Goal: Task Accomplishment & Management: Manage account settings

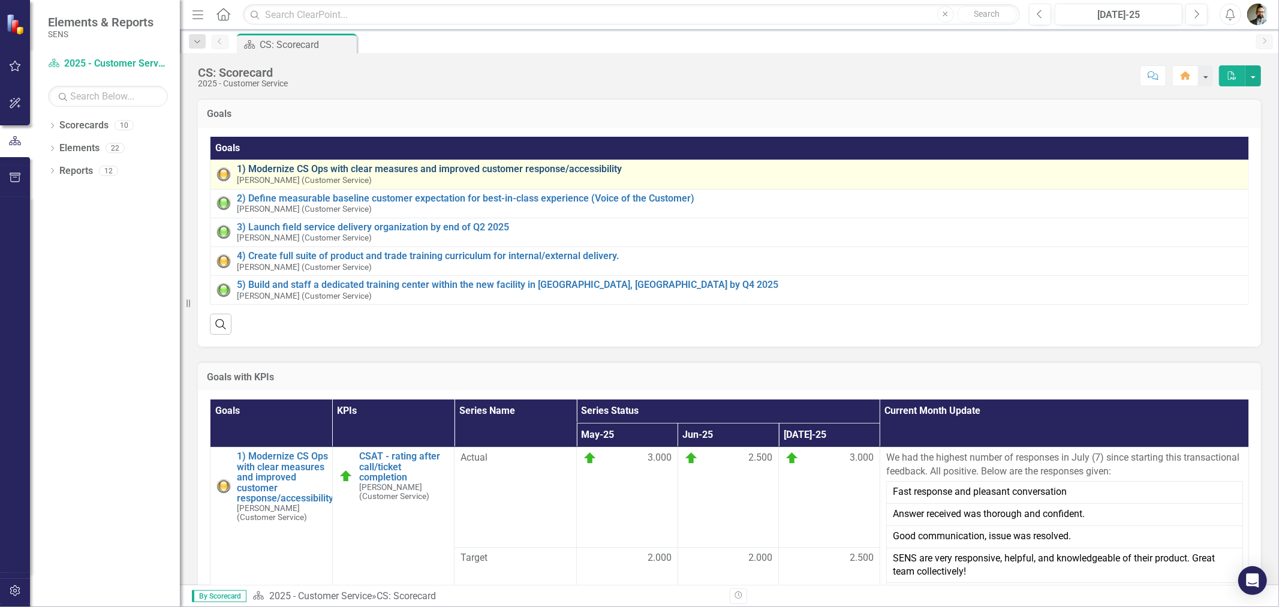
click at [499, 169] on link "1) Modernize CS Ops with clear measures and improved customer response/accessib…" at bounding box center [740, 169] width 1006 height 11
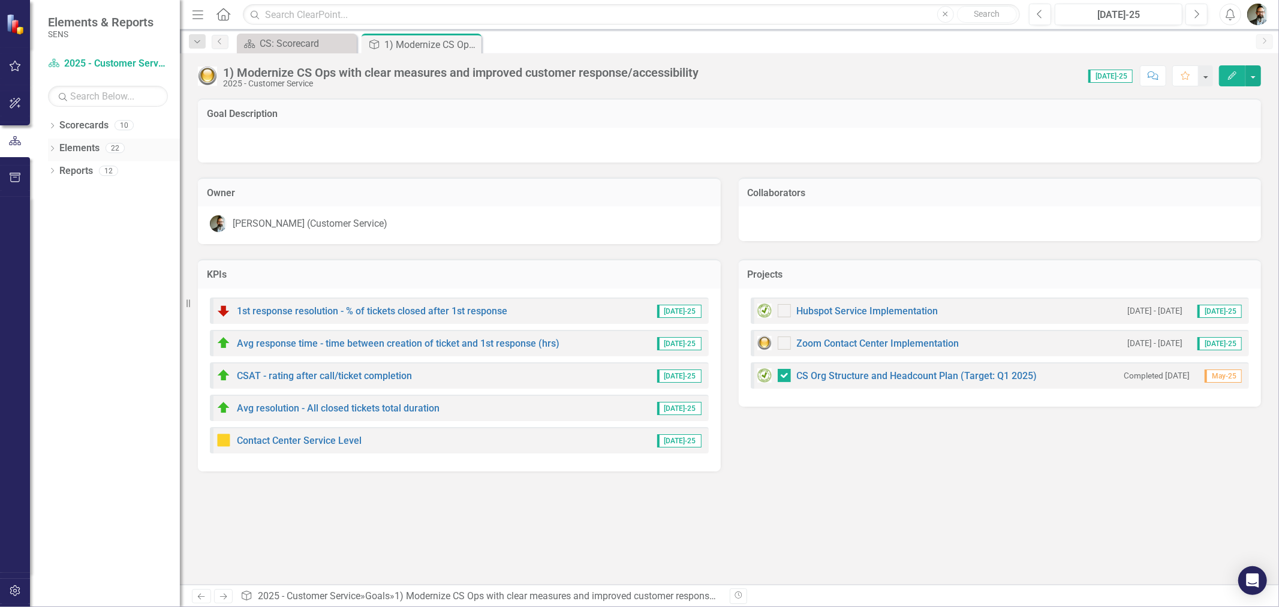
click at [52, 151] on icon "Dropdown" at bounding box center [52, 149] width 8 height 7
click at [79, 214] on link "Project Projects" at bounding box center [91, 216] width 52 height 14
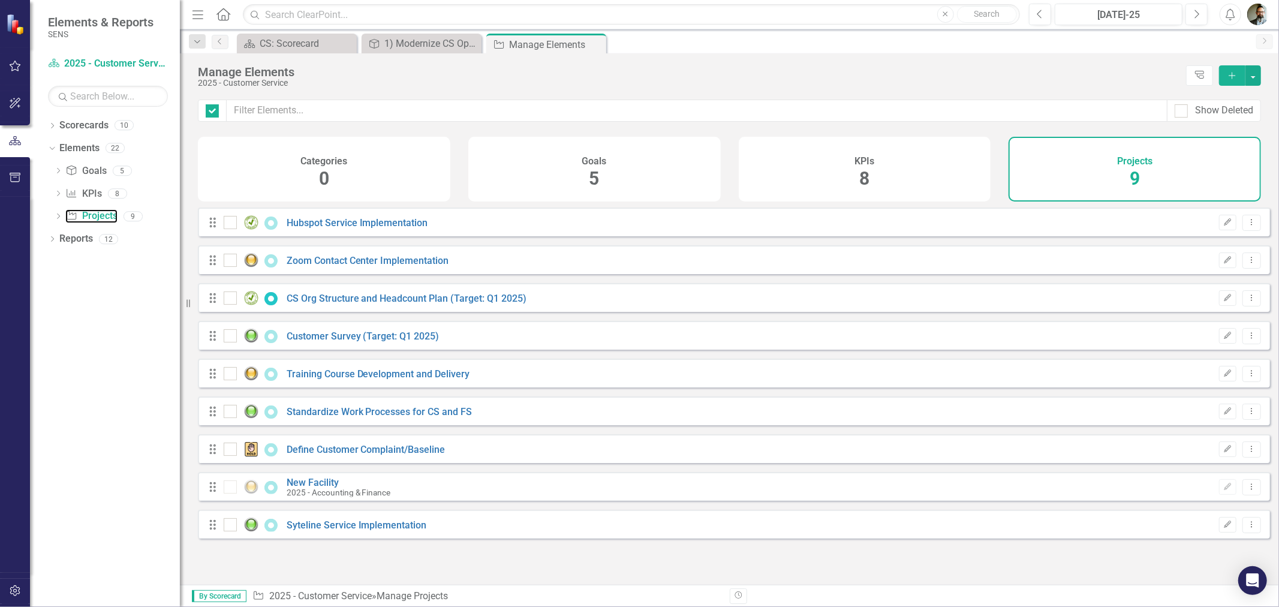
checkbox input "false"
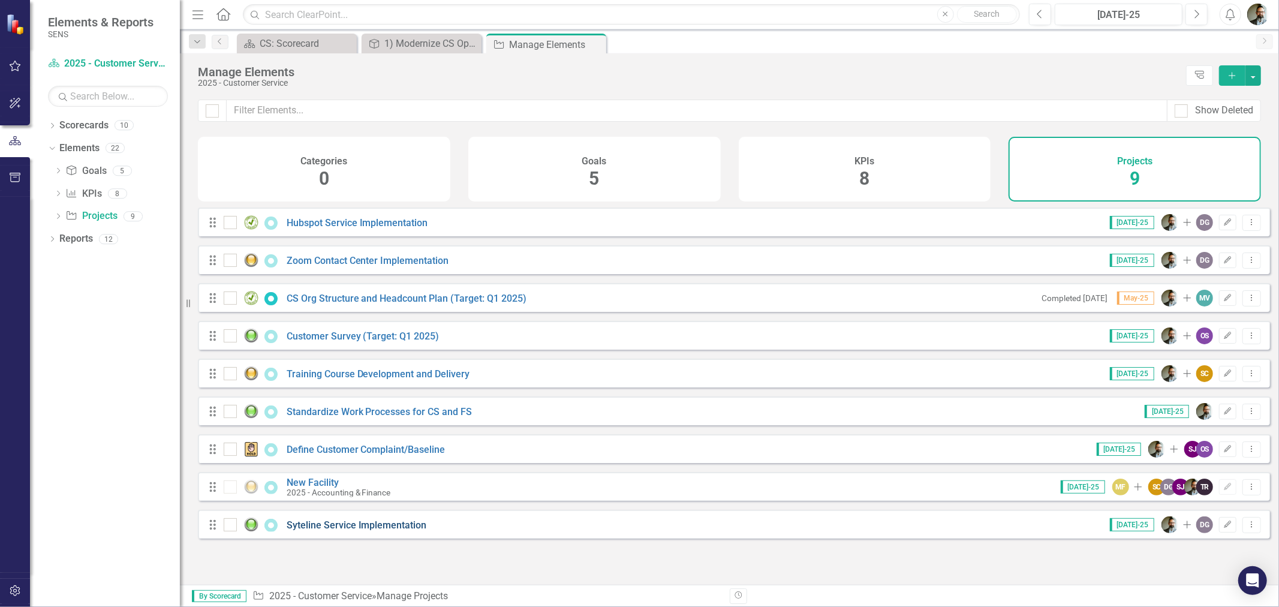
click at [327, 531] on link "Syteline Service Implementation" at bounding box center [357, 524] width 140 height 11
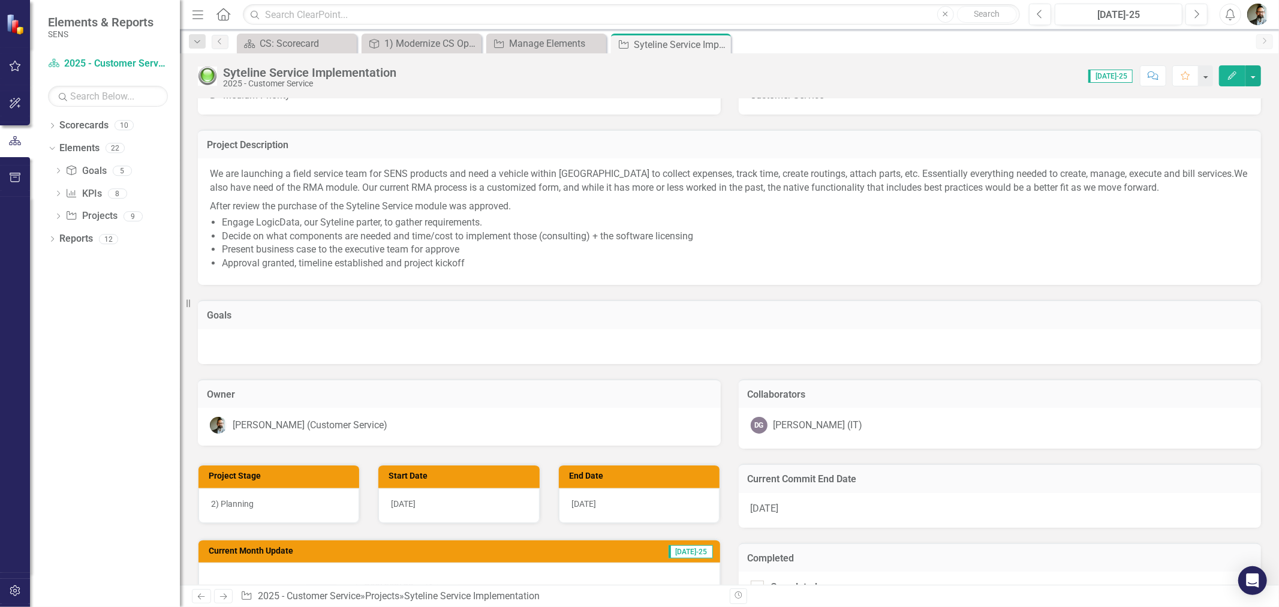
scroll to position [44, 0]
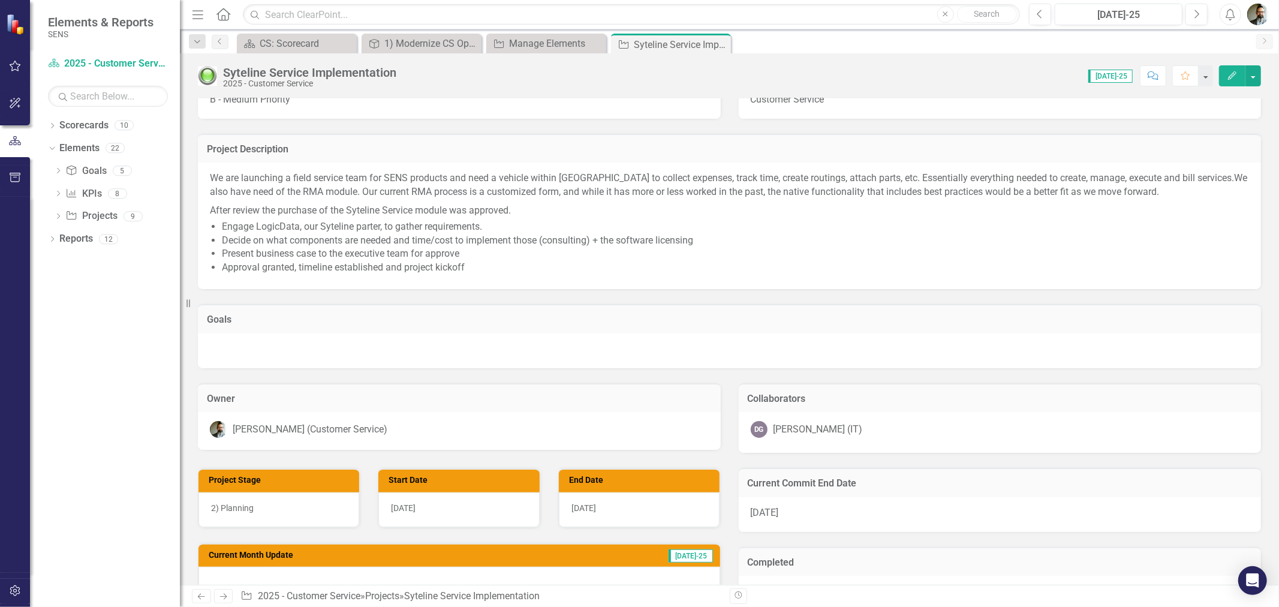
click at [605, 333] on div at bounding box center [729, 350] width 1063 height 35
click at [498, 350] on div at bounding box center [729, 350] width 1063 height 35
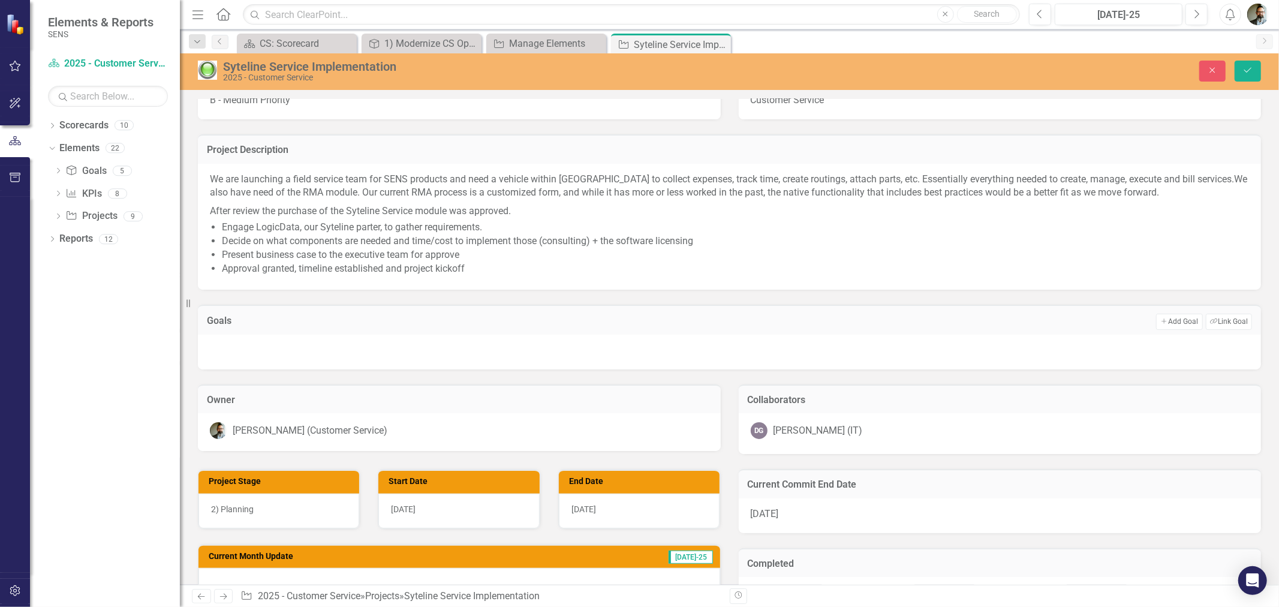
drag, startPoint x: 453, startPoint y: 344, endPoint x: 488, endPoint y: 341, distance: 34.4
click at [488, 341] on div at bounding box center [729, 352] width 1063 height 35
click at [1213, 318] on button "Link Tag Link Goal" at bounding box center [1229, 322] width 46 height 16
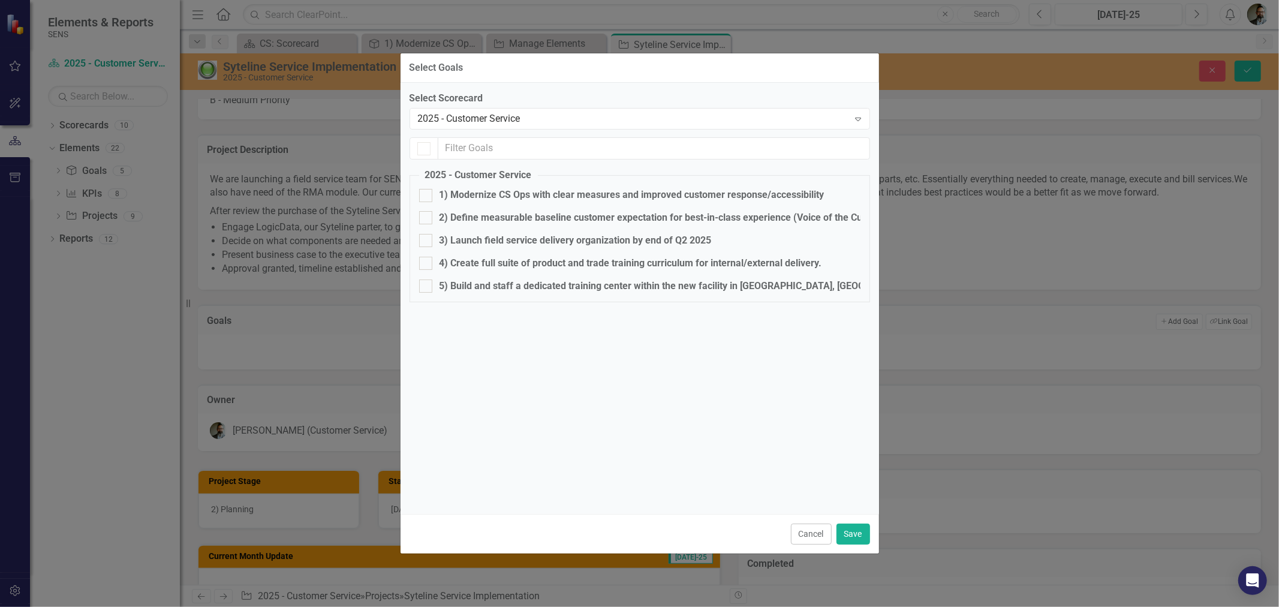
checkbox input "false"
click at [428, 196] on div at bounding box center [425, 195] width 13 height 13
click at [427, 196] on input "1) Modernize CS Ops with clear measures and improved customer response/accessib…" at bounding box center [423, 193] width 8 height 8
checkbox input "true"
click at [430, 242] on div at bounding box center [425, 240] width 13 height 13
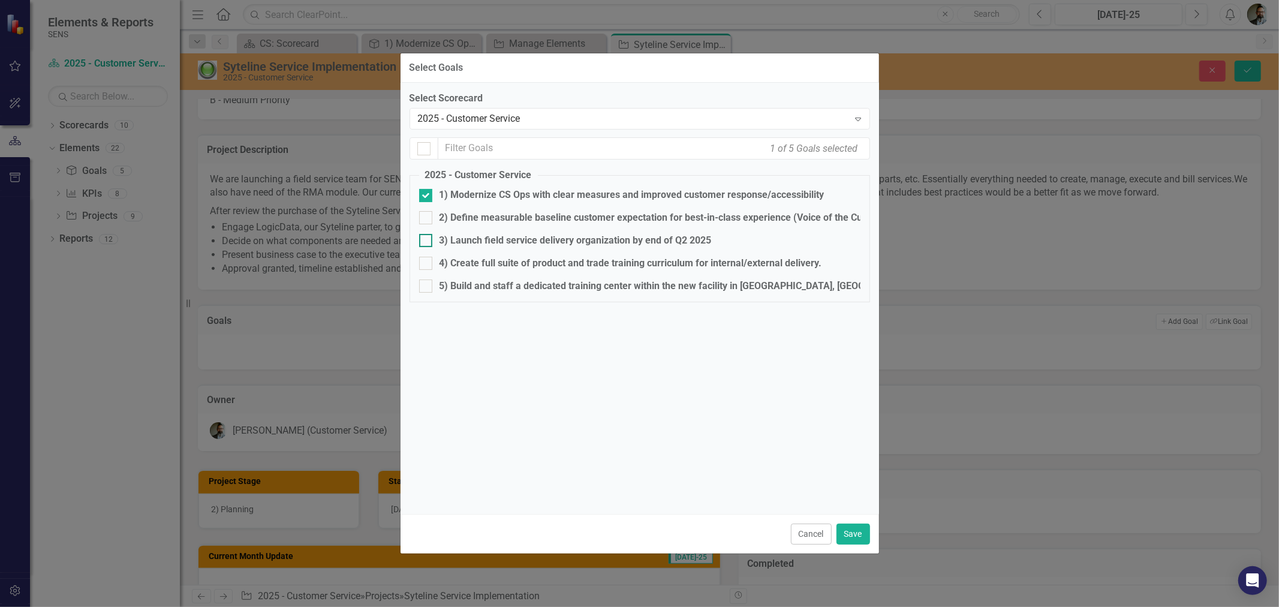
click at [427, 242] on input "3) Launch field service delivery organization by end of Q2 2025" at bounding box center [423, 238] width 8 height 8
checkbox input "true"
click at [847, 542] on button "Save" at bounding box center [854, 534] width 34 height 21
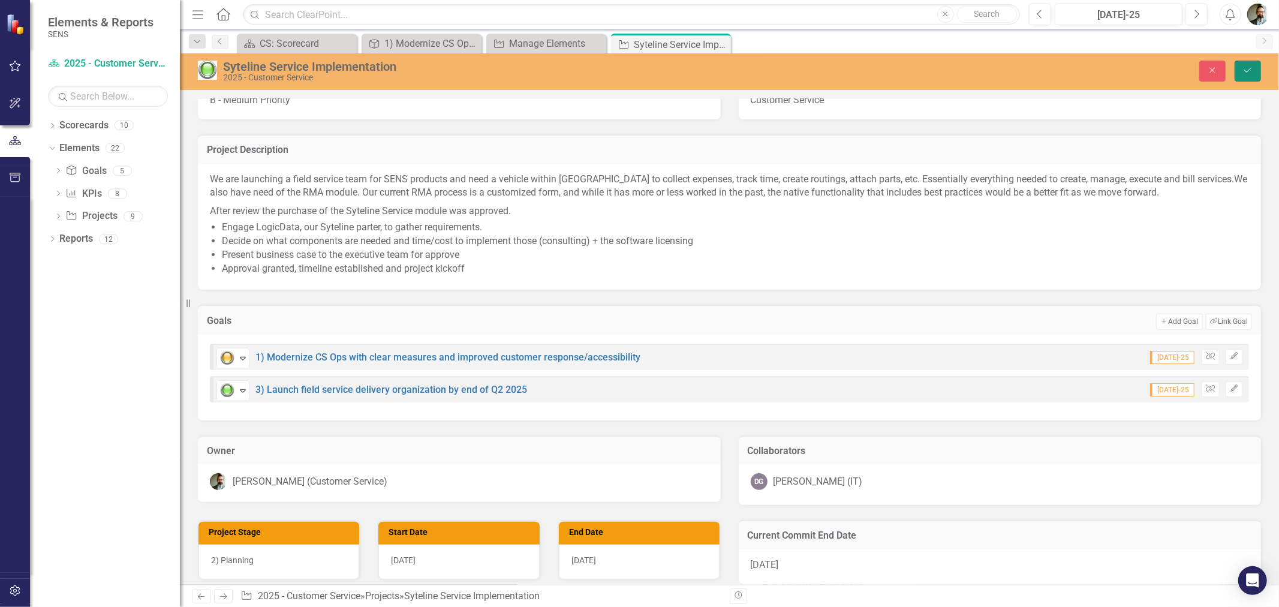
click at [1253, 66] on icon "Save" at bounding box center [1248, 70] width 11 height 8
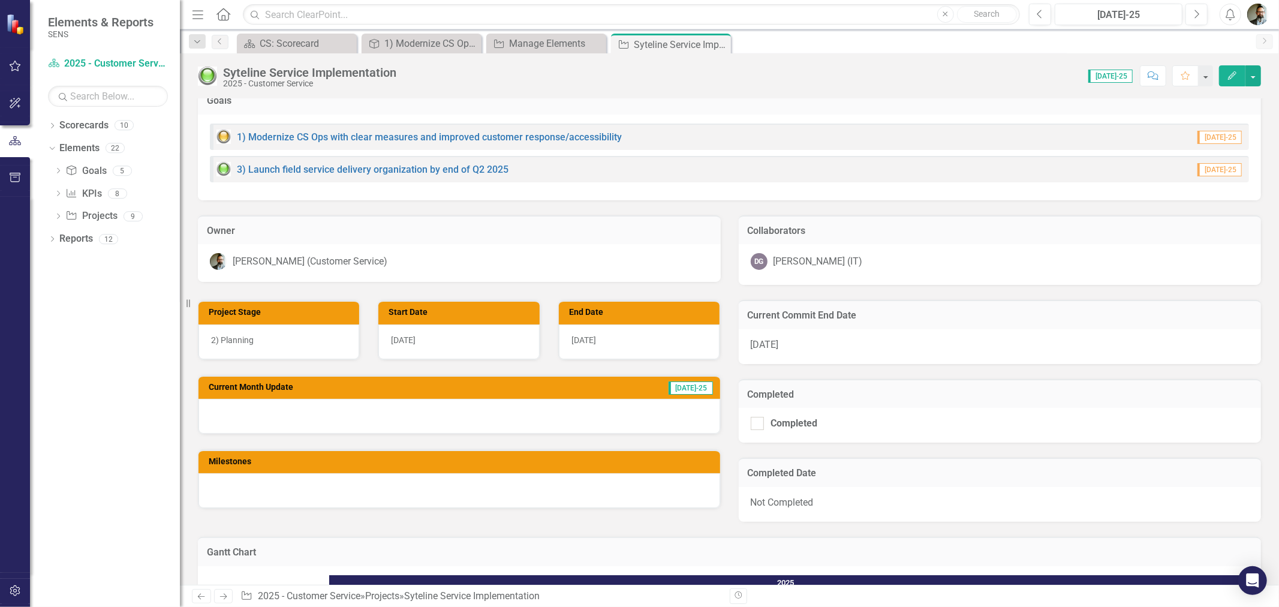
scroll to position [252, 0]
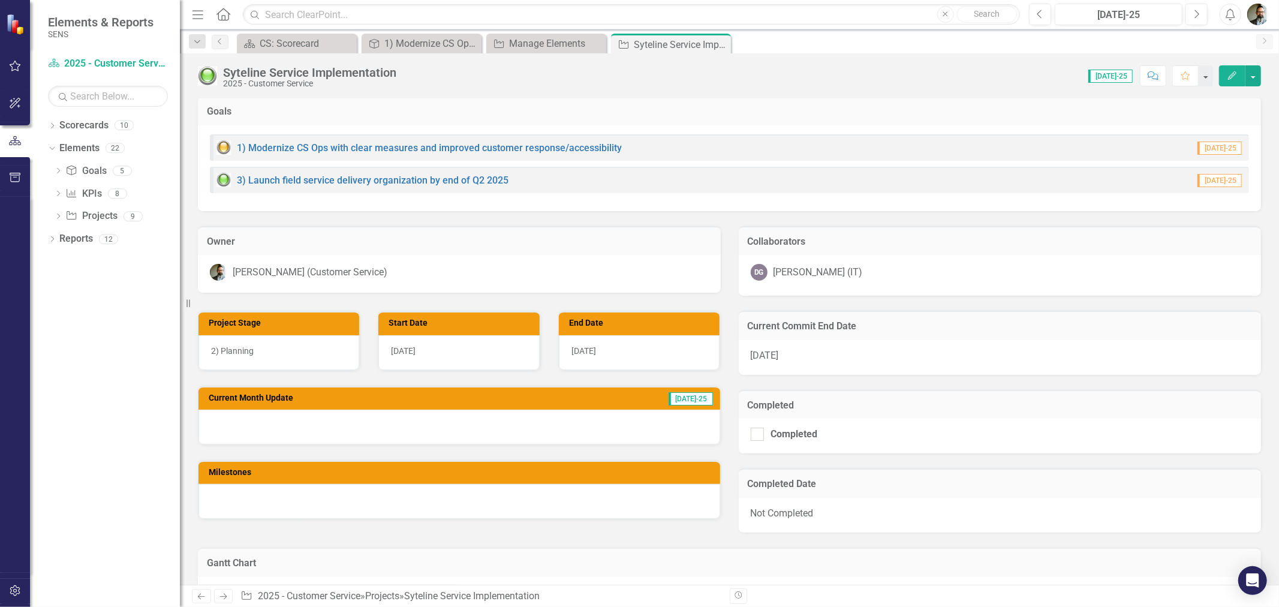
click at [243, 431] on div at bounding box center [460, 427] width 522 height 35
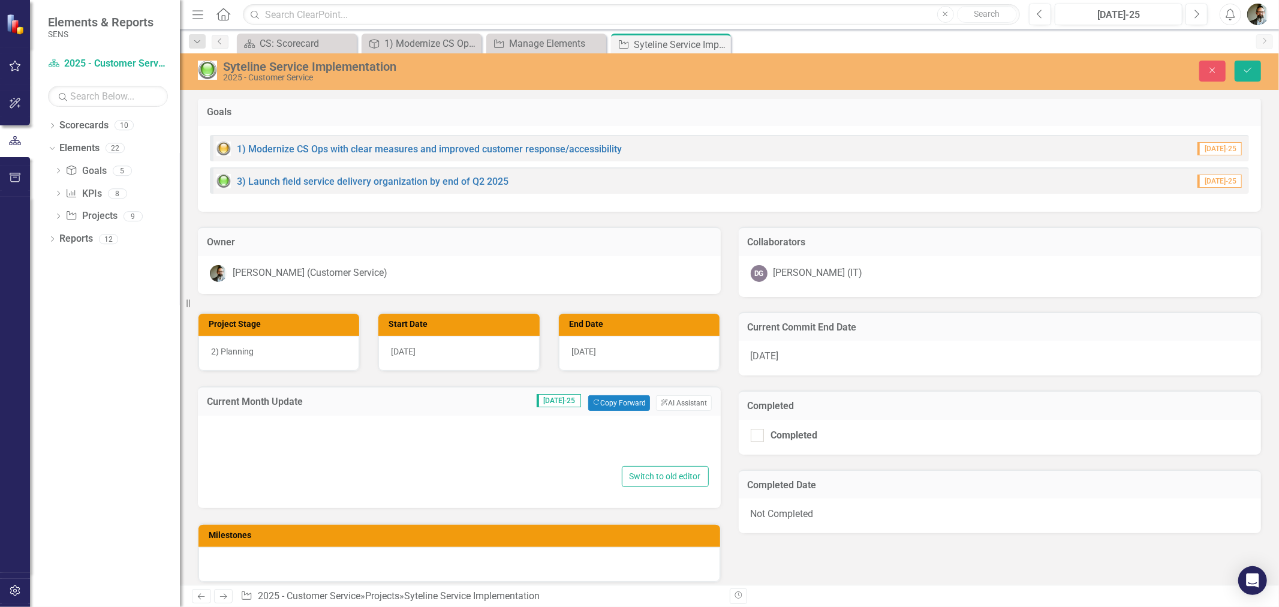
click at [259, 431] on div at bounding box center [459, 444] width 499 height 38
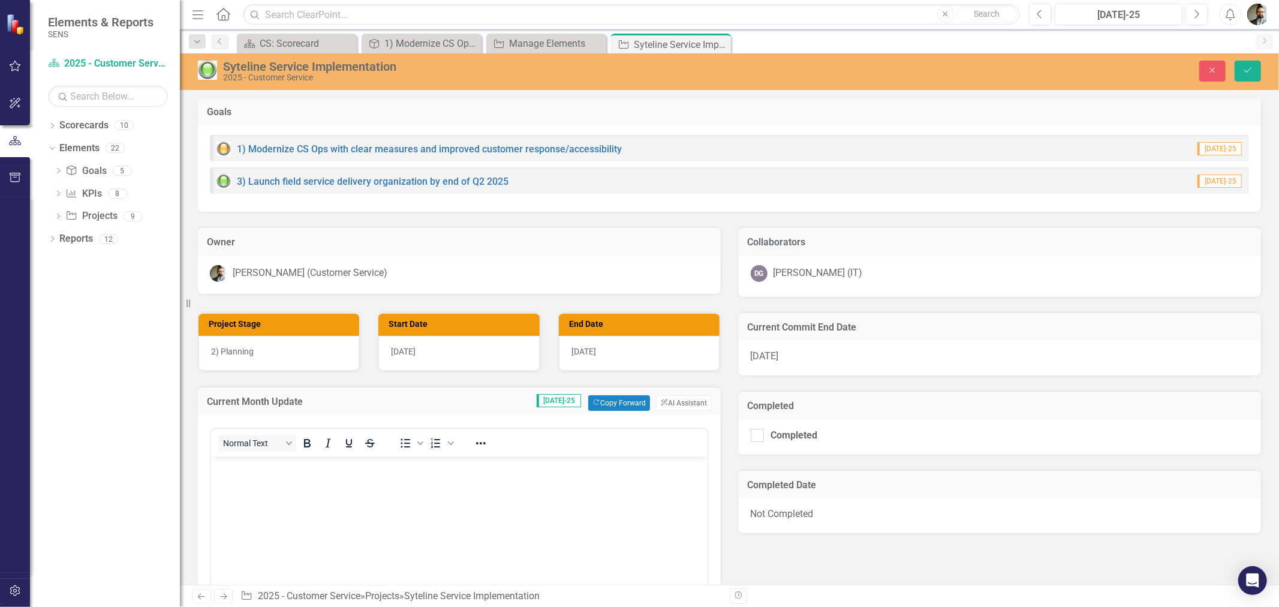
scroll to position [0, 0]
click at [243, 479] on body "Rich Text Area. Press ALT-0 for help." at bounding box center [459, 547] width 497 height 180
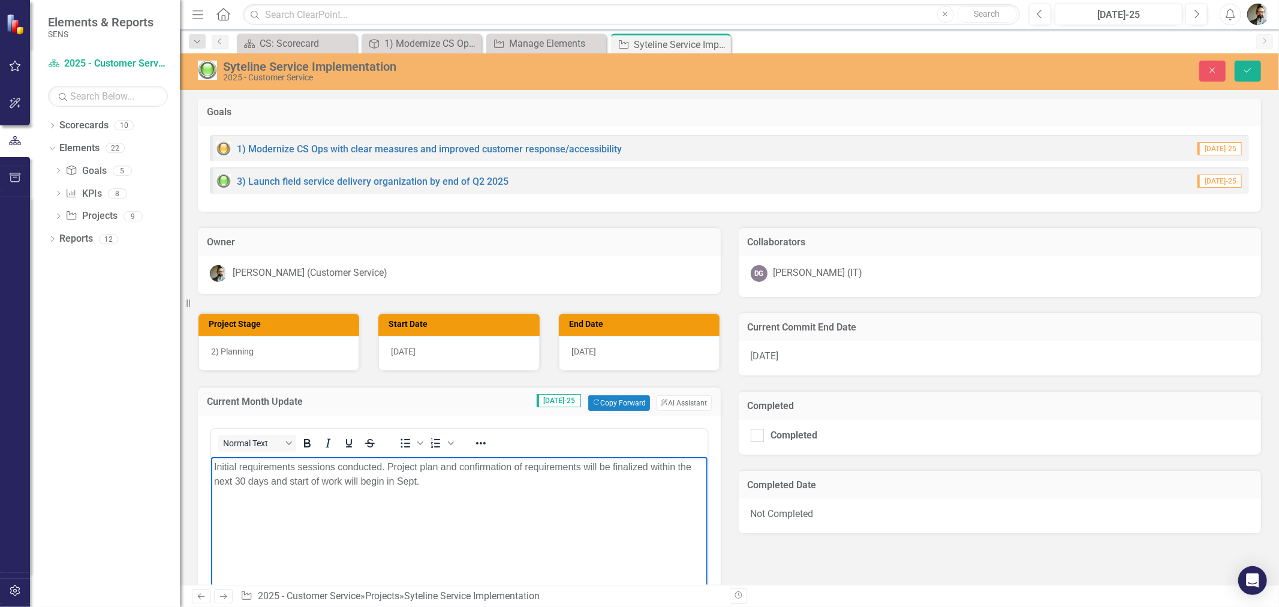
scroll to position [468, 0]
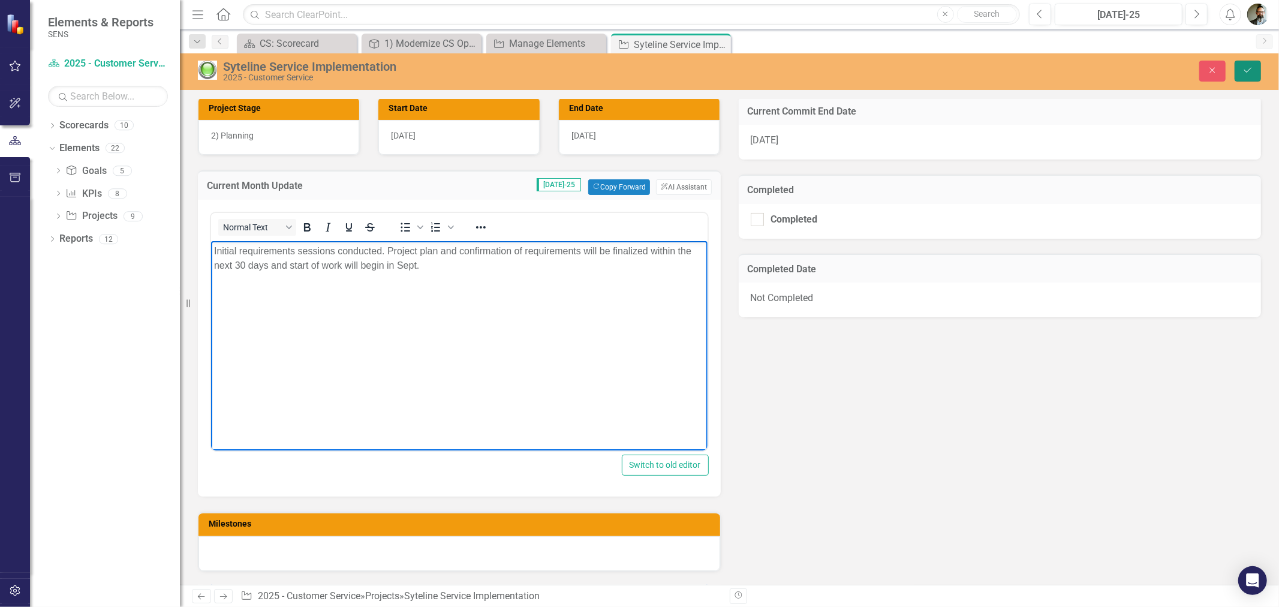
click at [1243, 73] on icon "Save" at bounding box center [1248, 70] width 11 height 8
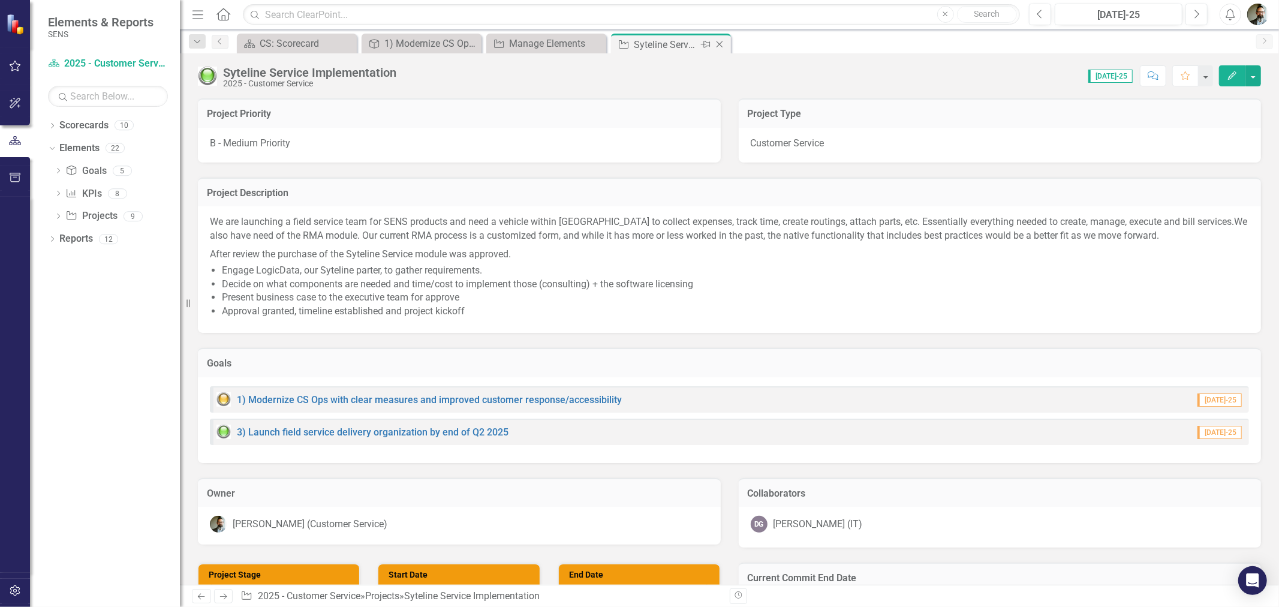
click at [721, 43] on icon "Close" at bounding box center [720, 45] width 12 height 10
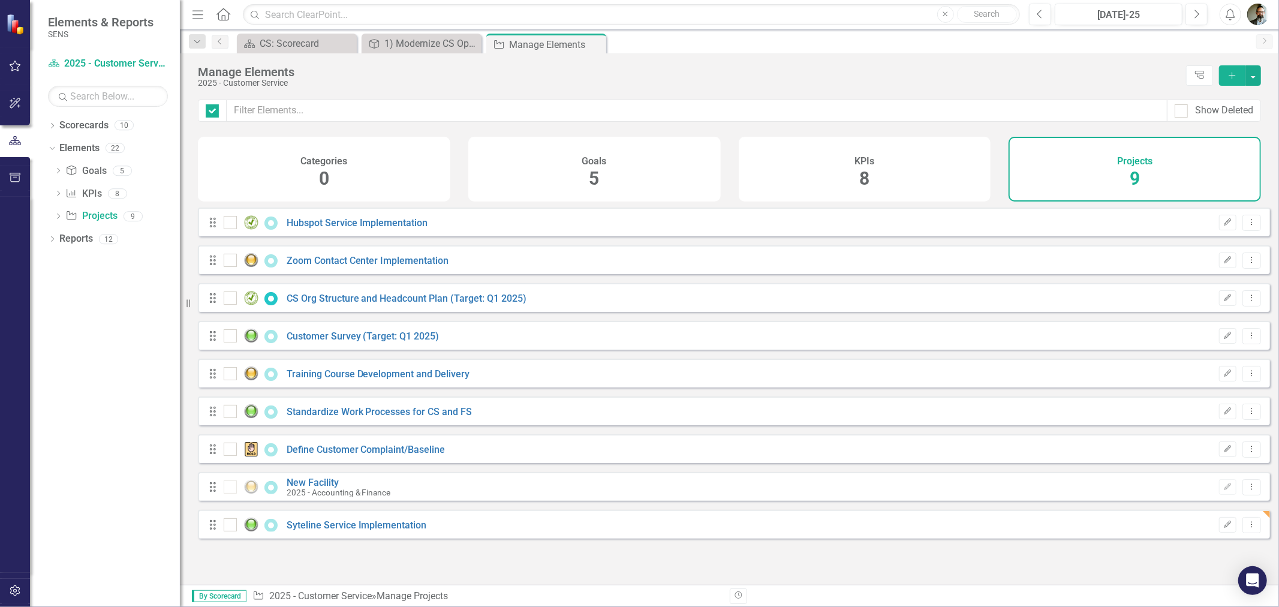
checkbox input "false"
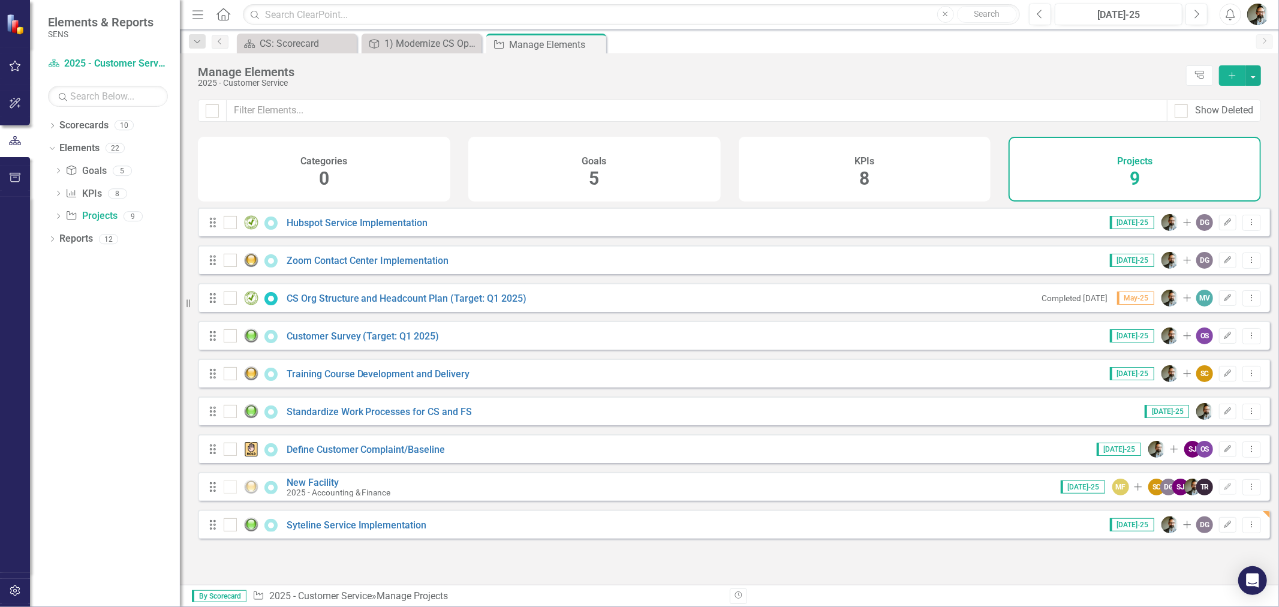
click at [36, 290] on div "Dropdown Scorecards 10 Dropdown 2025 - Company Scorecard 2025 - Accounting & Fi…" at bounding box center [105, 361] width 150 height 491
click at [337, 342] on link "Customer Survey (Target: Q1 2025)" at bounding box center [363, 335] width 153 height 11
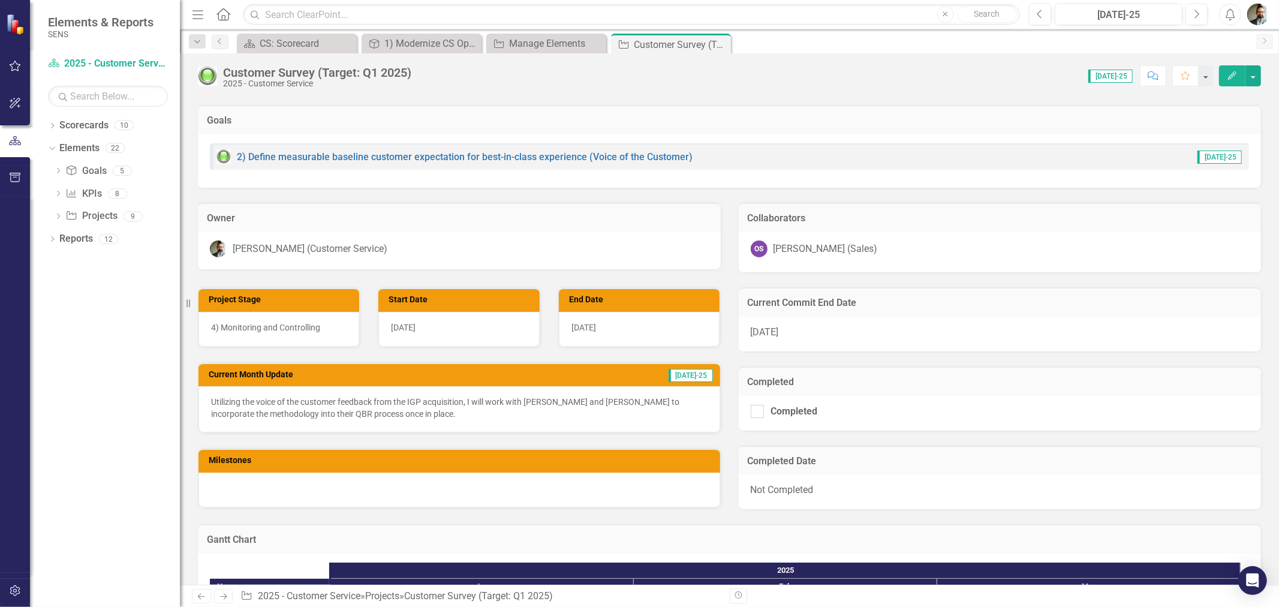
scroll to position [151, 0]
click at [578, 416] on p "Utilizing the voice of the customer feedback from the IGP acquisition, I will w…" at bounding box center [459, 408] width 497 height 24
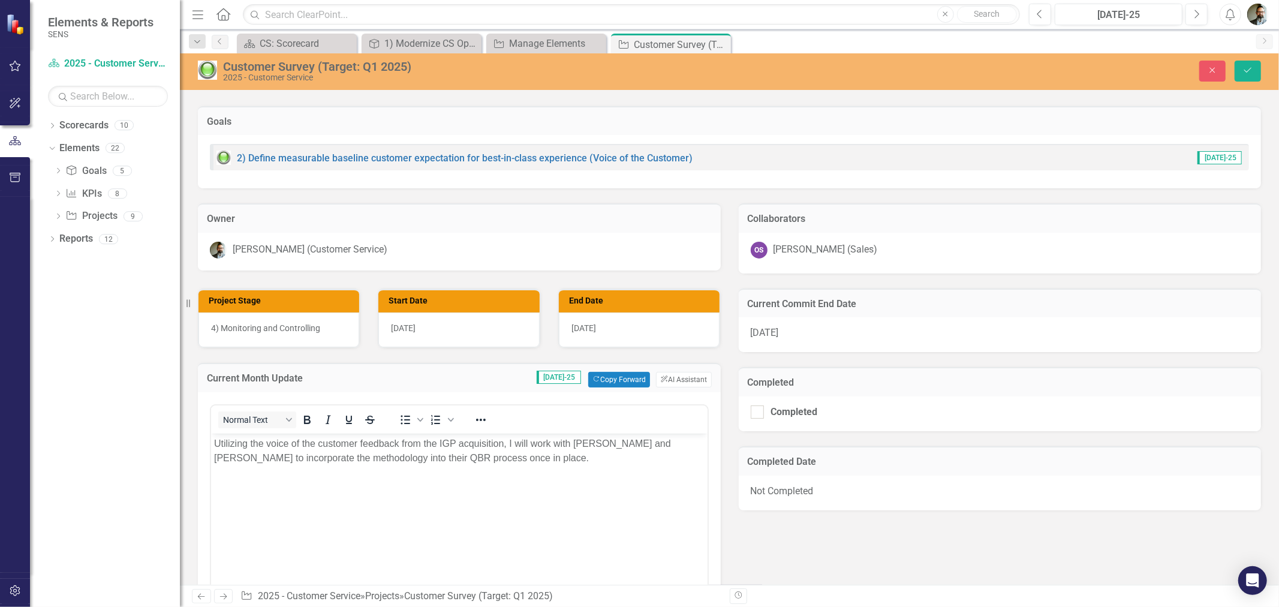
scroll to position [0, 0]
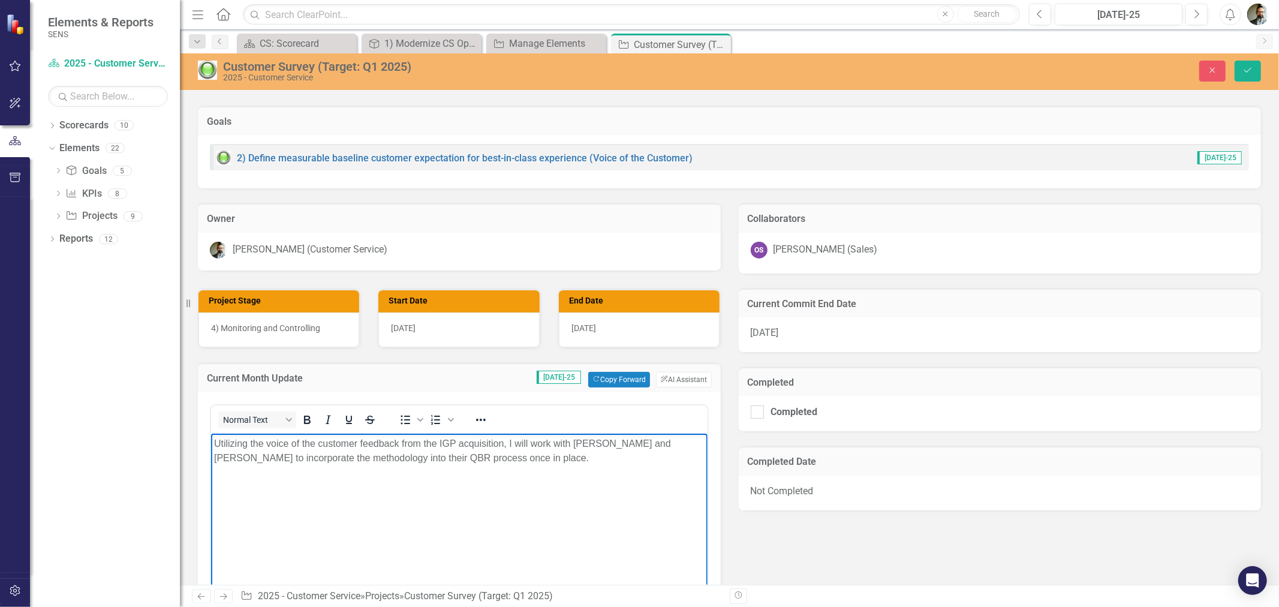
click at [536, 438] on p "Utilizing the voice of the customer feedback from the IGP acquisition, I will w…" at bounding box center [459, 451] width 491 height 29
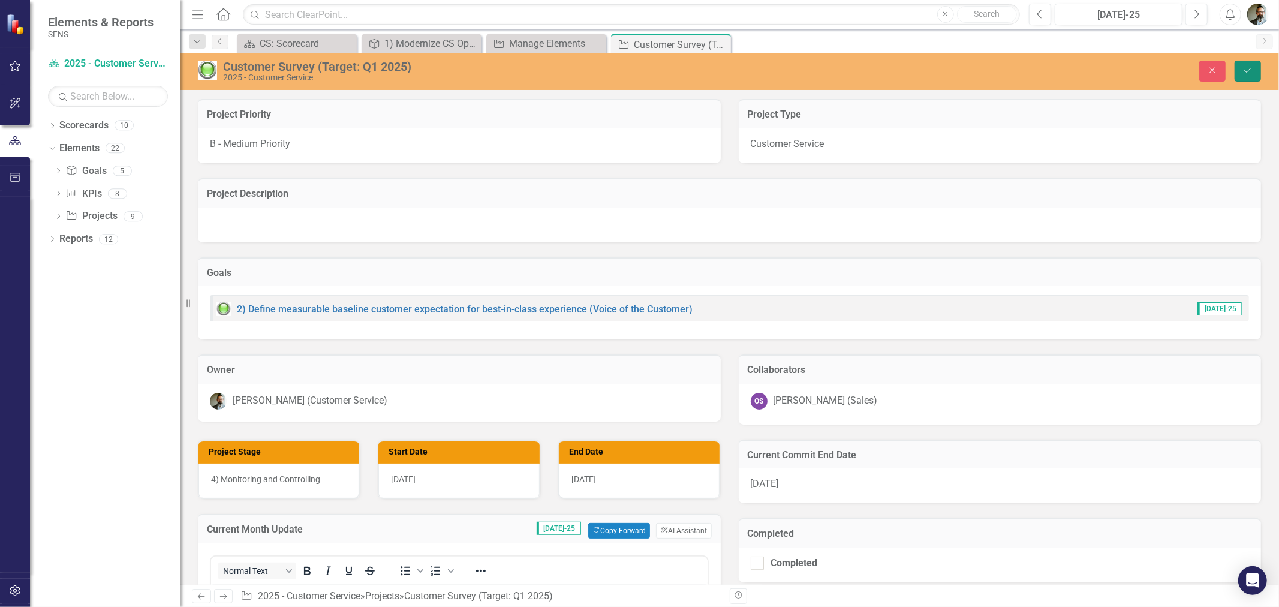
click at [1249, 72] on icon "Save" at bounding box center [1248, 70] width 11 height 8
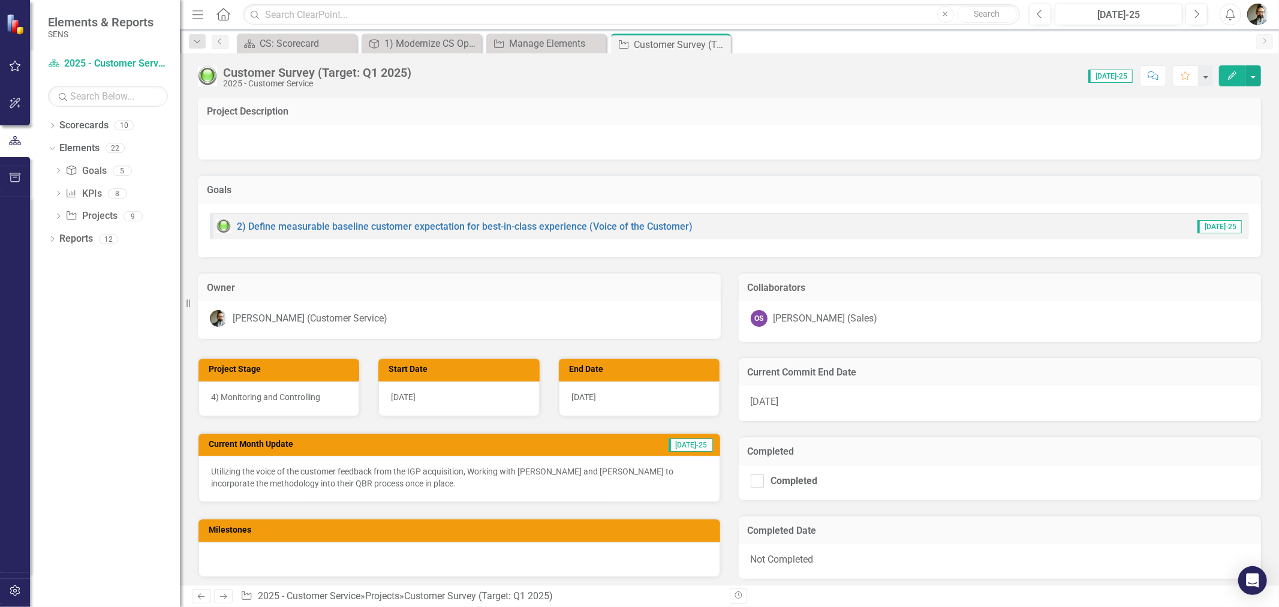
scroll to position [85, 0]
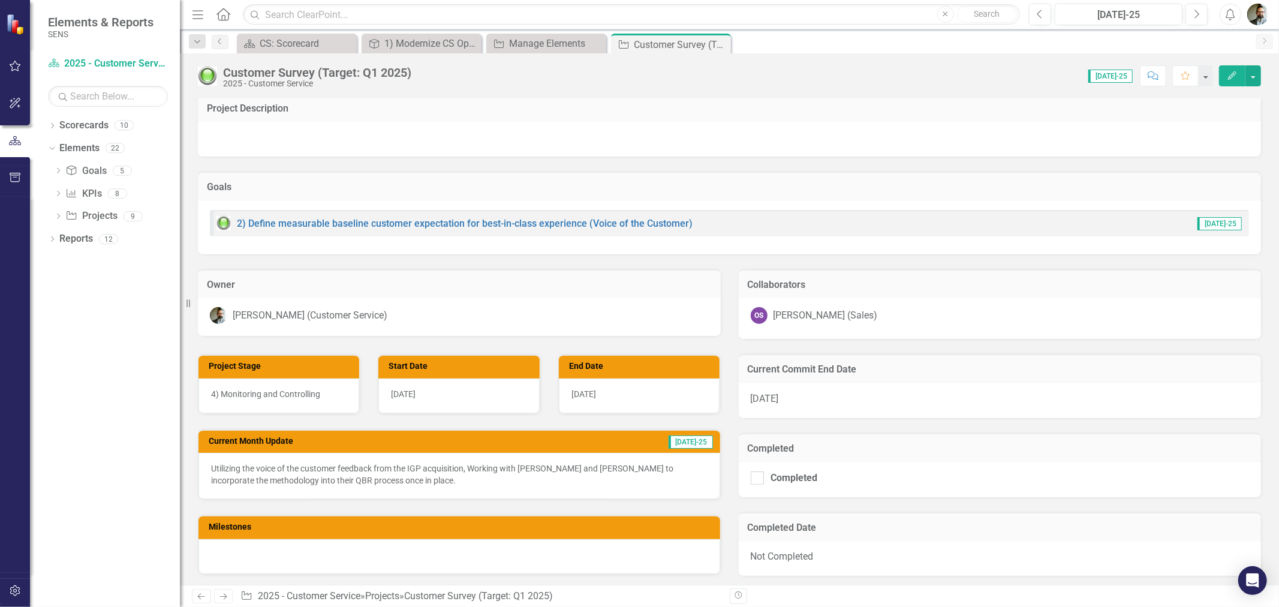
click at [909, 389] on div "[DATE]" at bounding box center [1000, 400] width 523 height 35
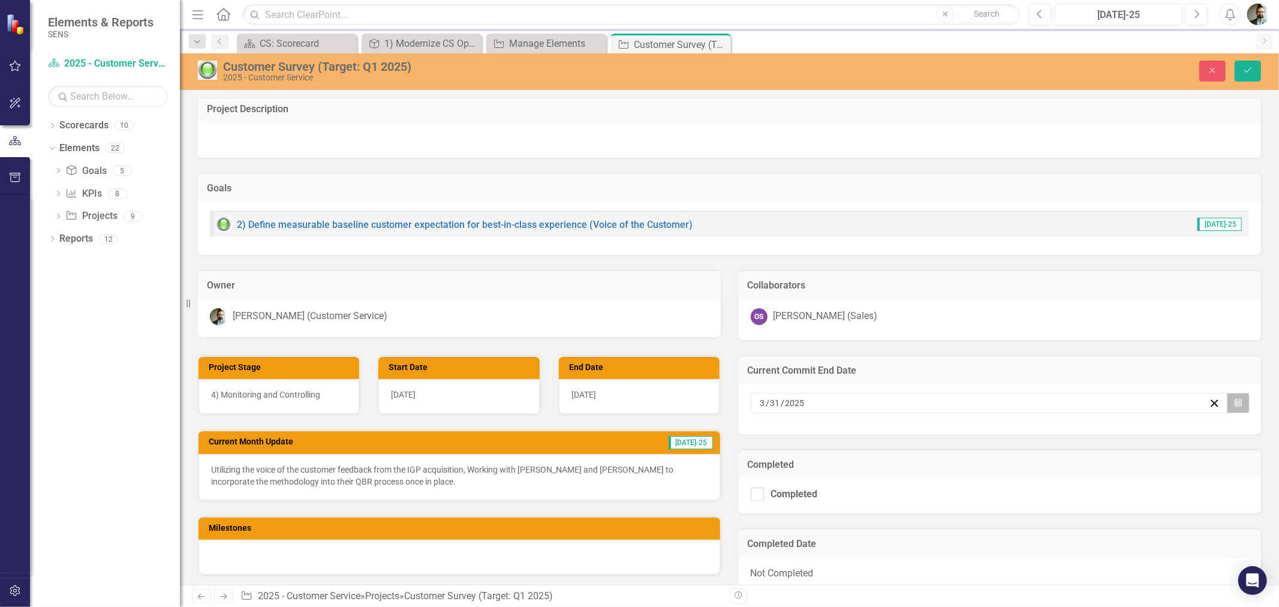
click at [1228, 396] on button "Calendar" at bounding box center [1238, 403] width 23 height 20
click at [1048, 432] on button "›" at bounding box center [1048, 432] width 26 height 26
drag, startPoint x: 1048, startPoint y: 432, endPoint x: 1050, endPoint y: 438, distance: 6.3
click at [1050, 438] on button "›" at bounding box center [1048, 432] width 26 height 26
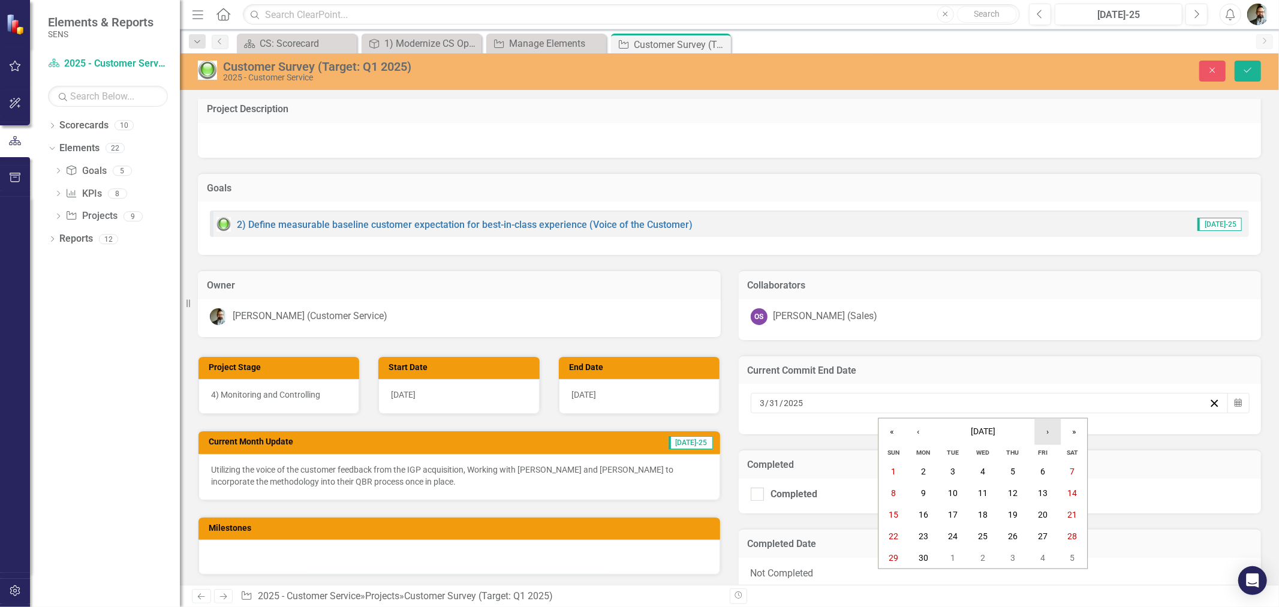
click at [1050, 438] on button "›" at bounding box center [1048, 432] width 26 height 26
click at [954, 555] on abbr "30" at bounding box center [954, 558] width 10 height 10
click at [1249, 70] on icon "Save" at bounding box center [1248, 70] width 11 height 8
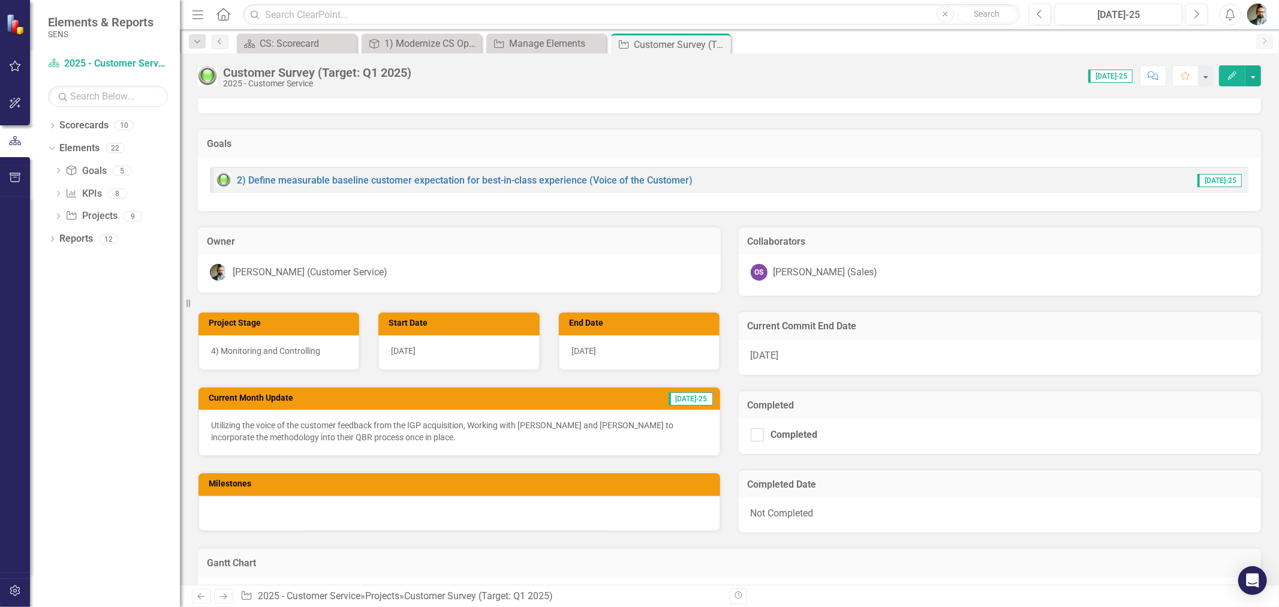
scroll to position [33, 0]
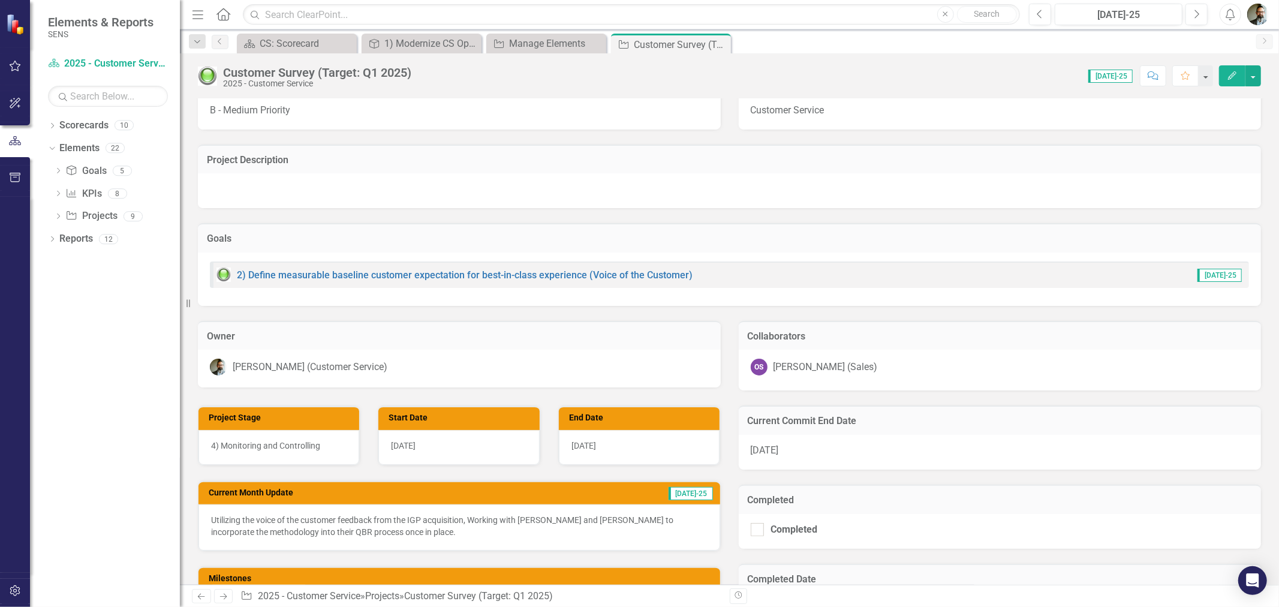
click at [218, 522] on p "Utilizing the voice of the customer feedback from the IGP acquisition, Working …" at bounding box center [459, 526] width 497 height 24
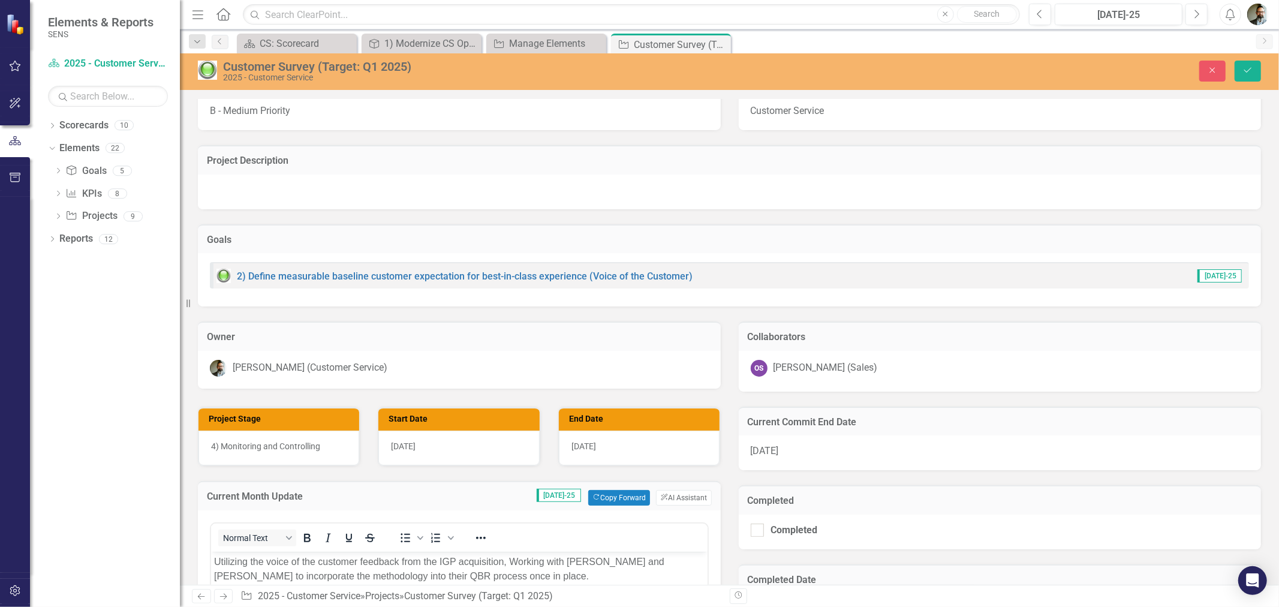
scroll to position [330, 0]
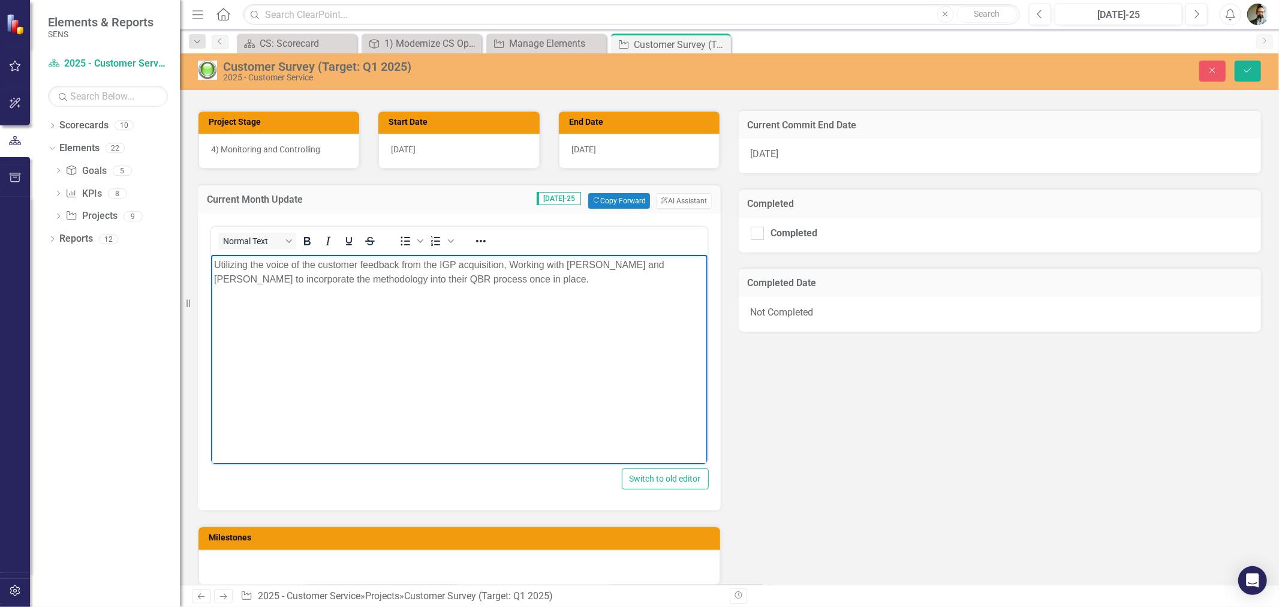
click at [215, 261] on p "Utilizing the voice of the customer feedback from the IGP acquisition, Working …" at bounding box center [459, 272] width 491 height 29
click at [1252, 66] on icon "Save" at bounding box center [1248, 70] width 11 height 8
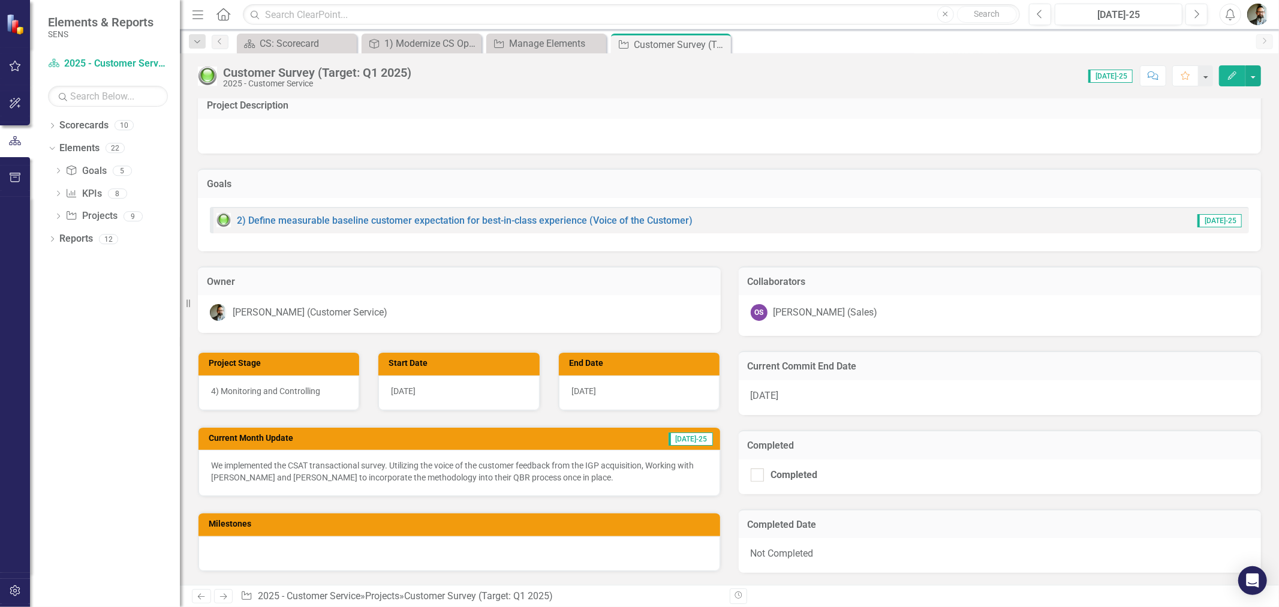
scroll to position [0, 0]
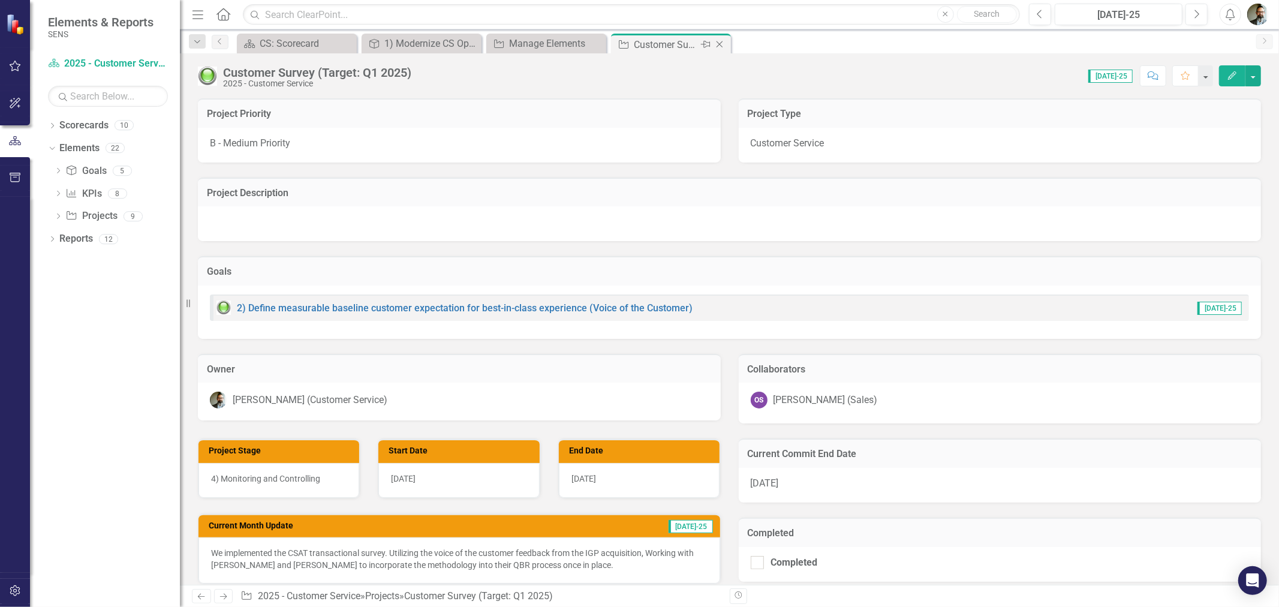
click at [717, 43] on icon "Close" at bounding box center [720, 45] width 12 height 10
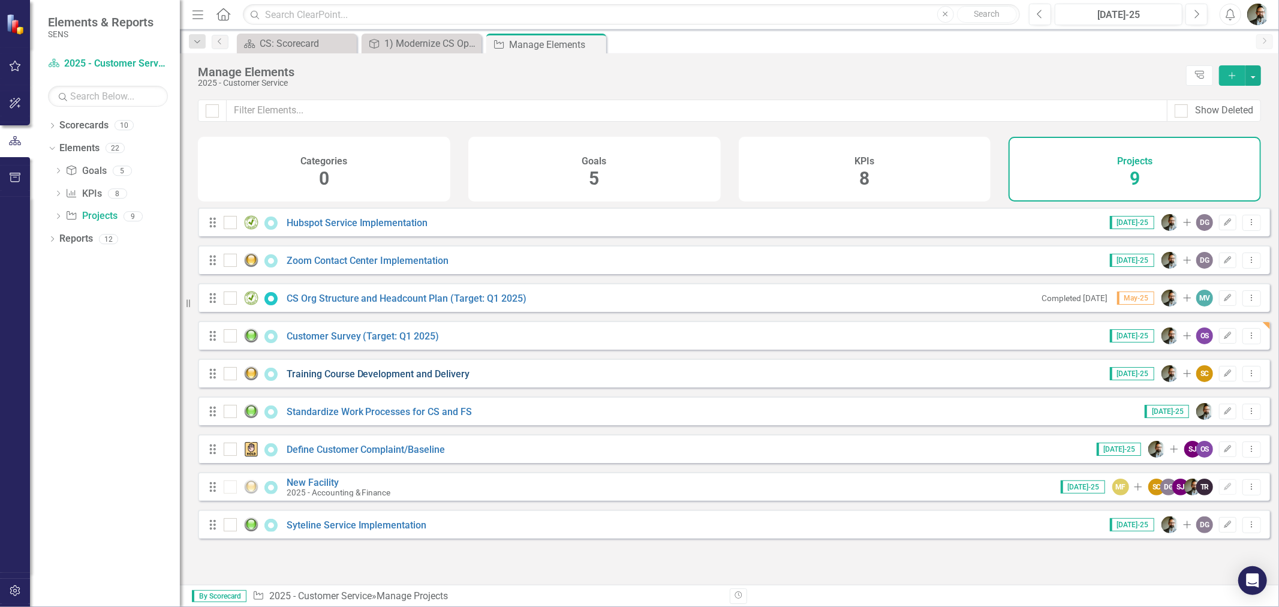
click at [401, 378] on link "Training Course Development and Delivery" at bounding box center [379, 373] width 184 height 11
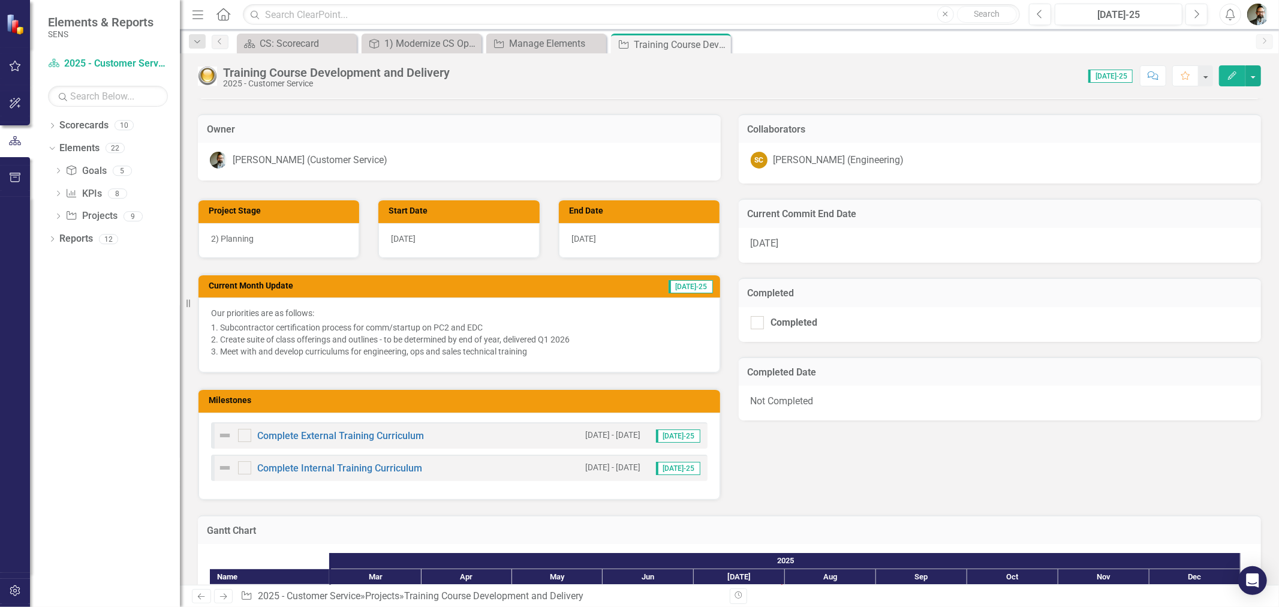
scroll to position [240, 0]
drag, startPoint x: 826, startPoint y: 240, endPoint x: 775, endPoint y: 234, distance: 51.4
click at [775, 234] on div "[DATE]" at bounding box center [1000, 244] width 523 height 35
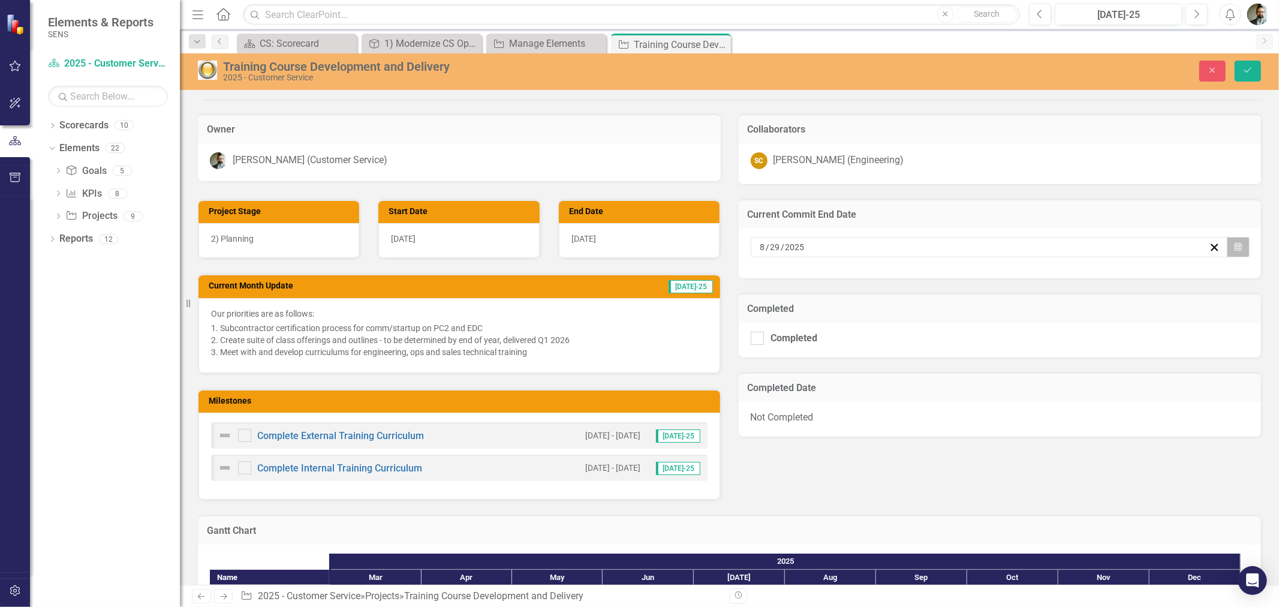
click at [1235, 244] on button "Calendar" at bounding box center [1238, 247] width 23 height 20
click at [1051, 279] on button "›" at bounding box center [1048, 276] width 26 height 26
click at [955, 402] on abbr "30" at bounding box center [954, 402] width 10 height 10
click at [1247, 71] on icon "Save" at bounding box center [1248, 70] width 11 height 8
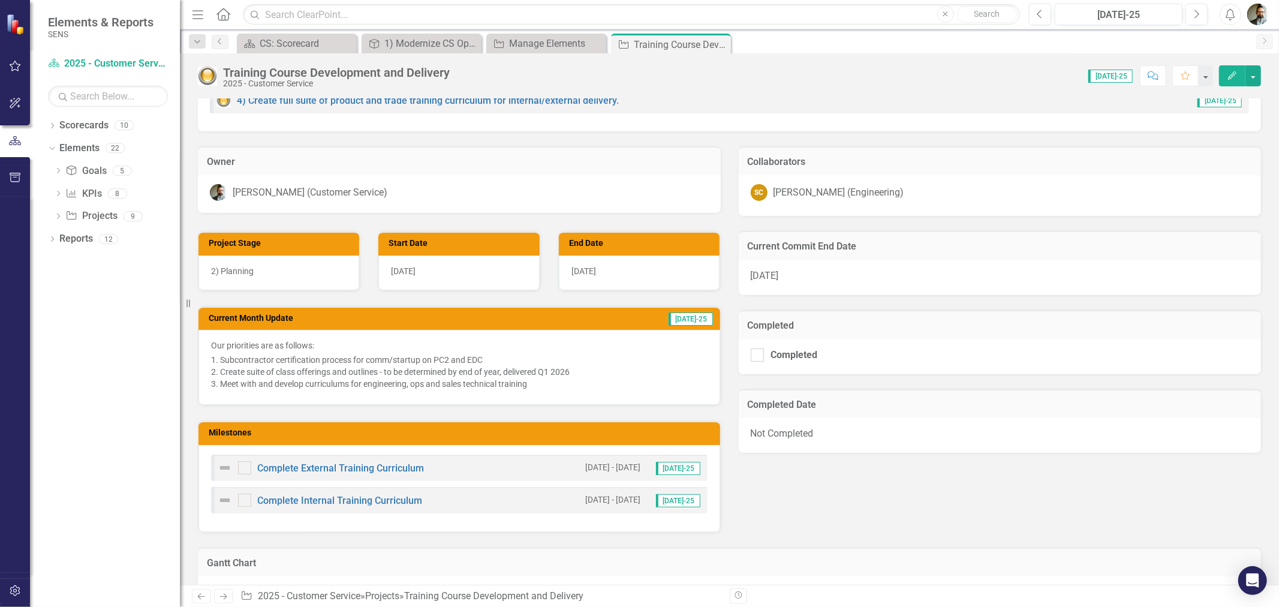
scroll to position [208, 0]
click at [350, 462] on link "Complete External Training Curriculum" at bounding box center [340, 467] width 167 height 11
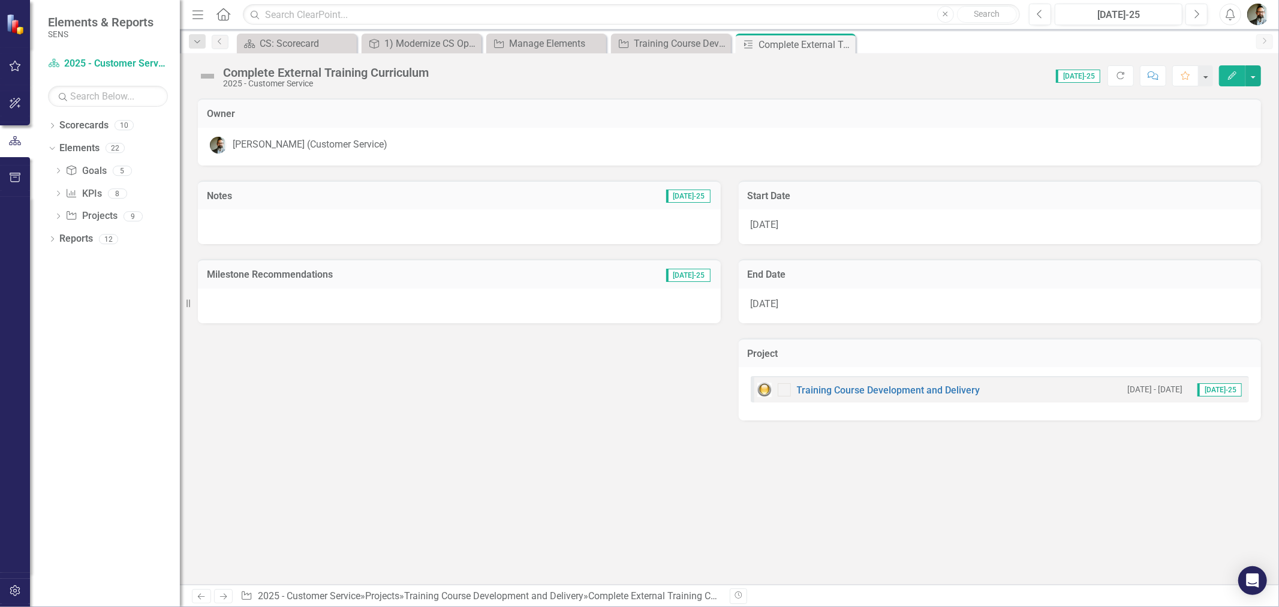
click at [779, 298] on span "[DATE]" at bounding box center [765, 303] width 28 height 11
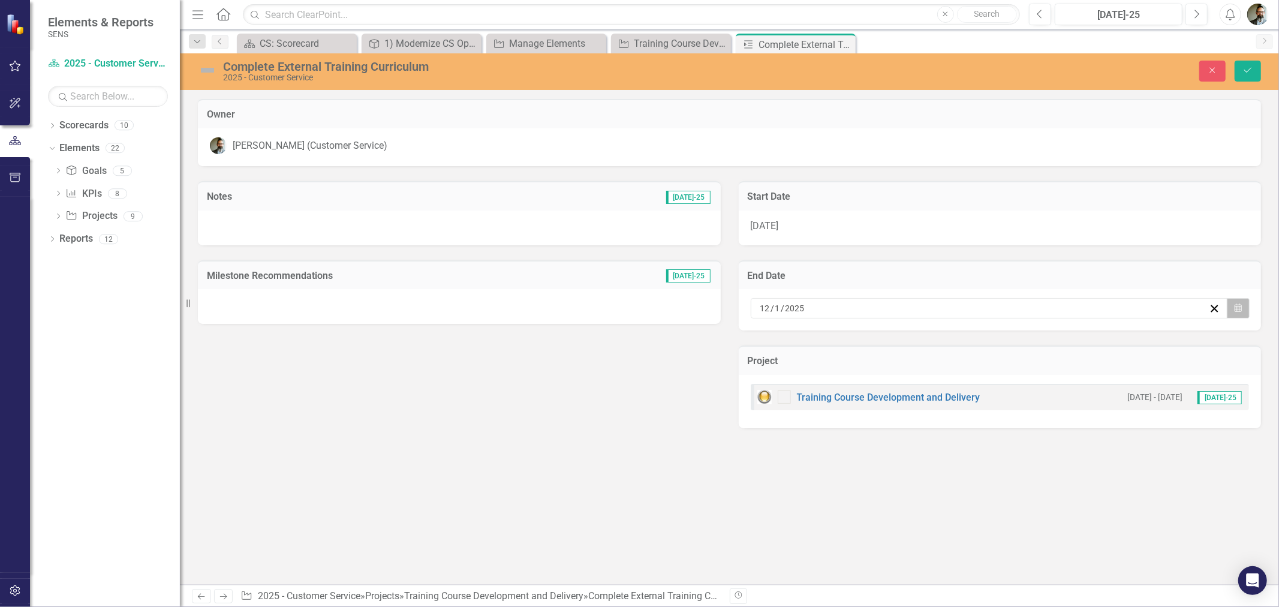
click at [1238, 308] on icon "Calendar" at bounding box center [1238, 308] width 7 height 8
click at [931, 344] on button "‹" at bounding box center [924, 337] width 26 height 26
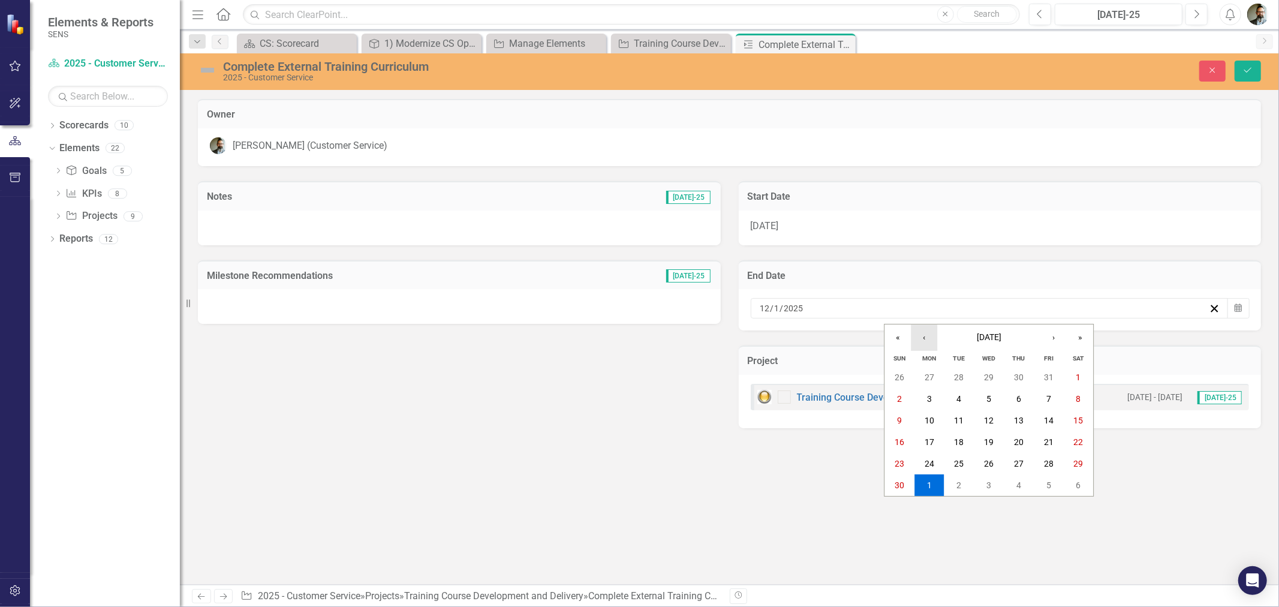
click at [931, 344] on button "‹" at bounding box center [924, 337] width 26 height 26
click at [1044, 459] on abbr "31" at bounding box center [1049, 464] width 10 height 10
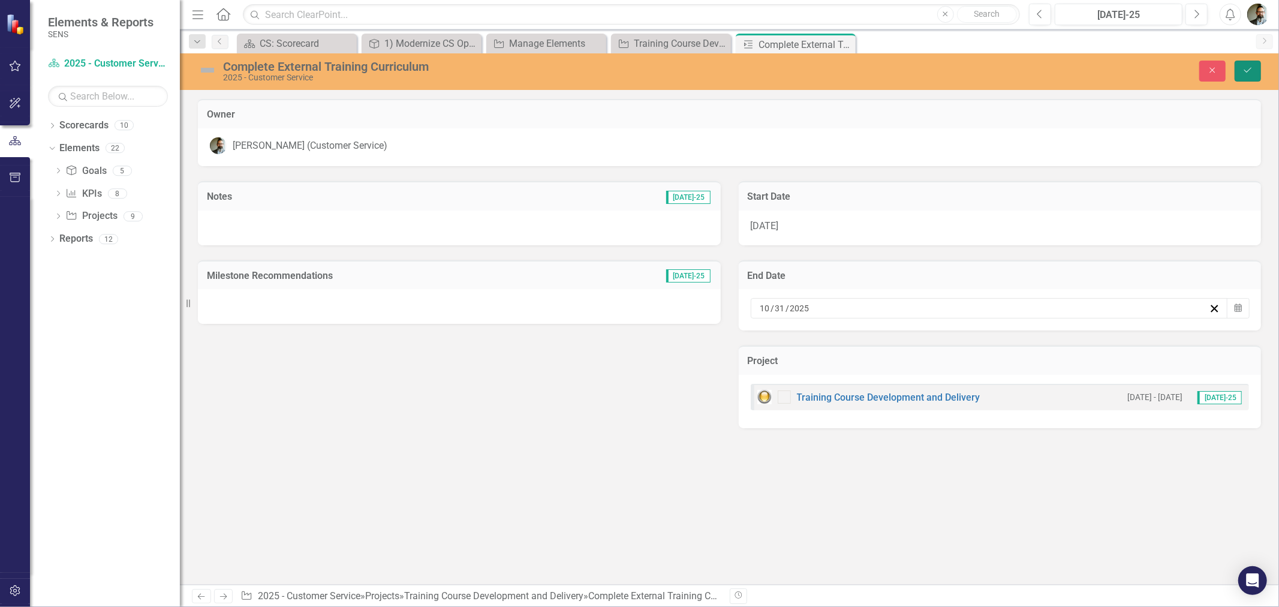
click at [1252, 63] on button "Save" at bounding box center [1248, 71] width 26 height 21
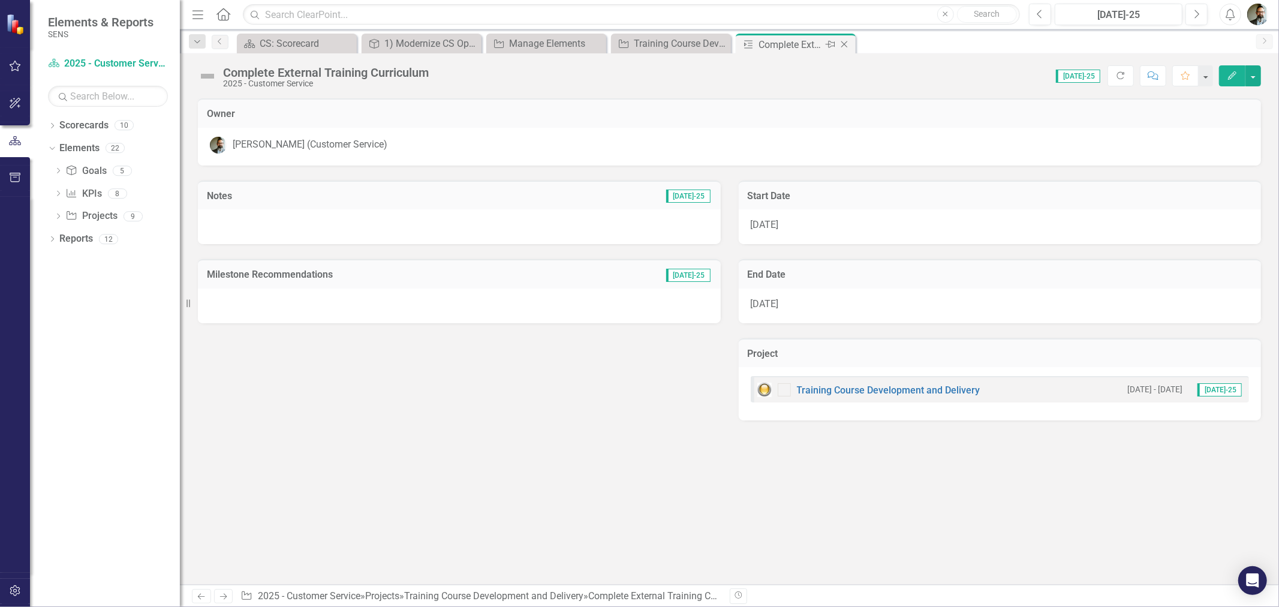
click at [846, 43] on icon at bounding box center [844, 44] width 7 height 7
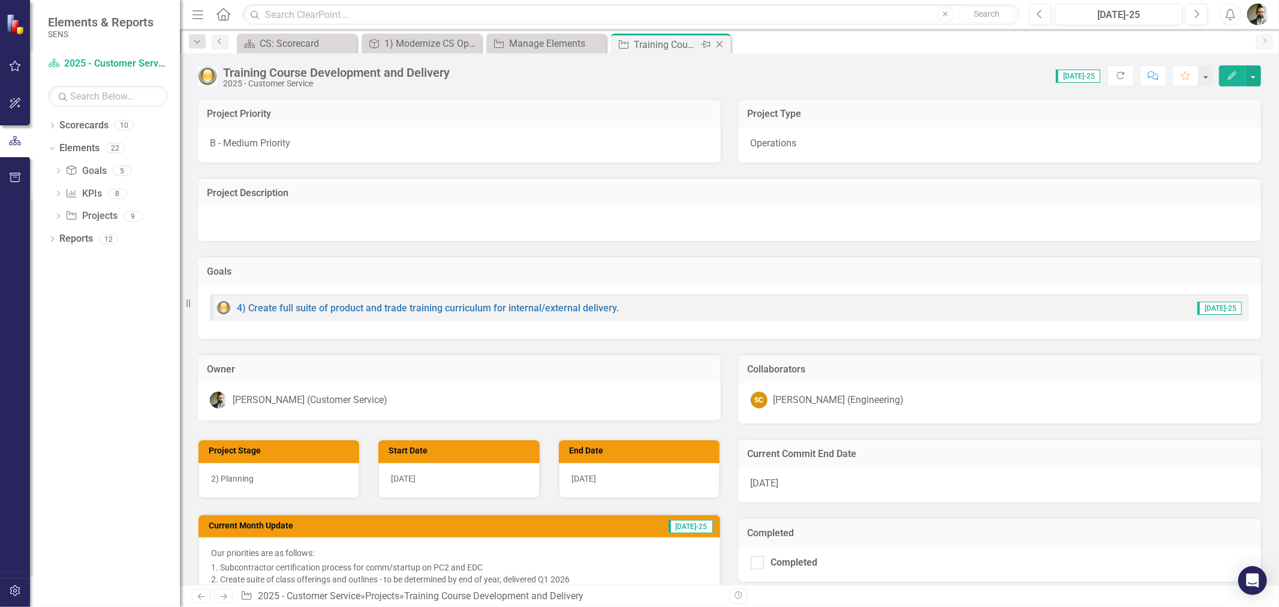
click at [717, 42] on icon at bounding box center [720, 44] width 7 height 7
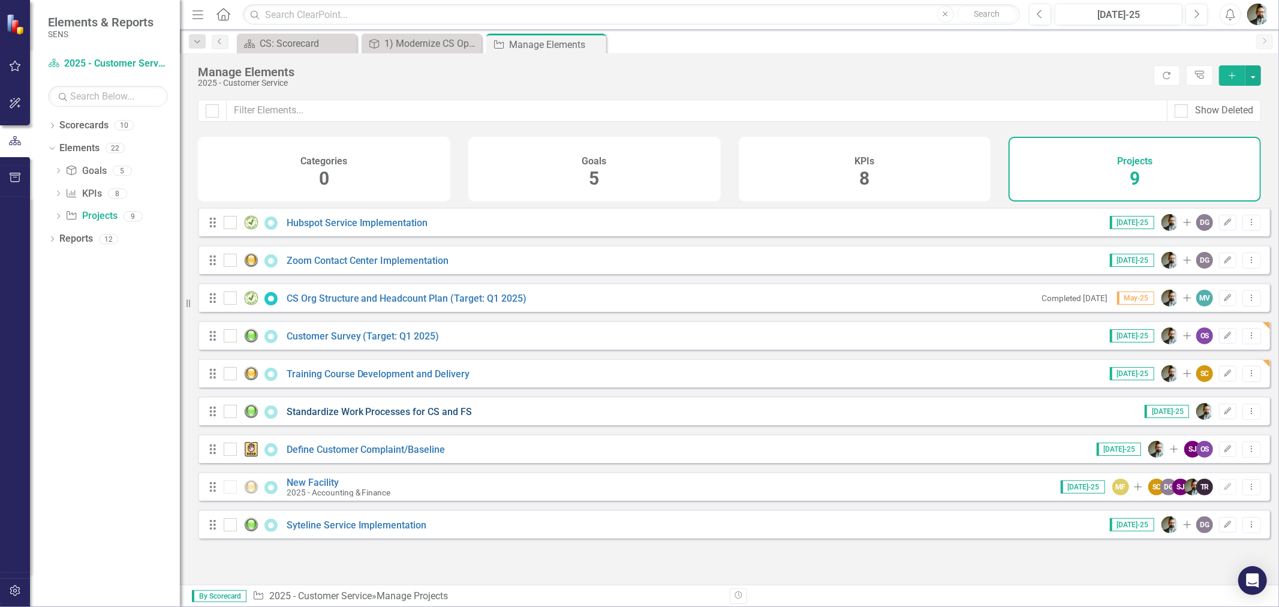
click at [399, 417] on link "Standardize Work Processes for CS and FS" at bounding box center [380, 411] width 186 height 11
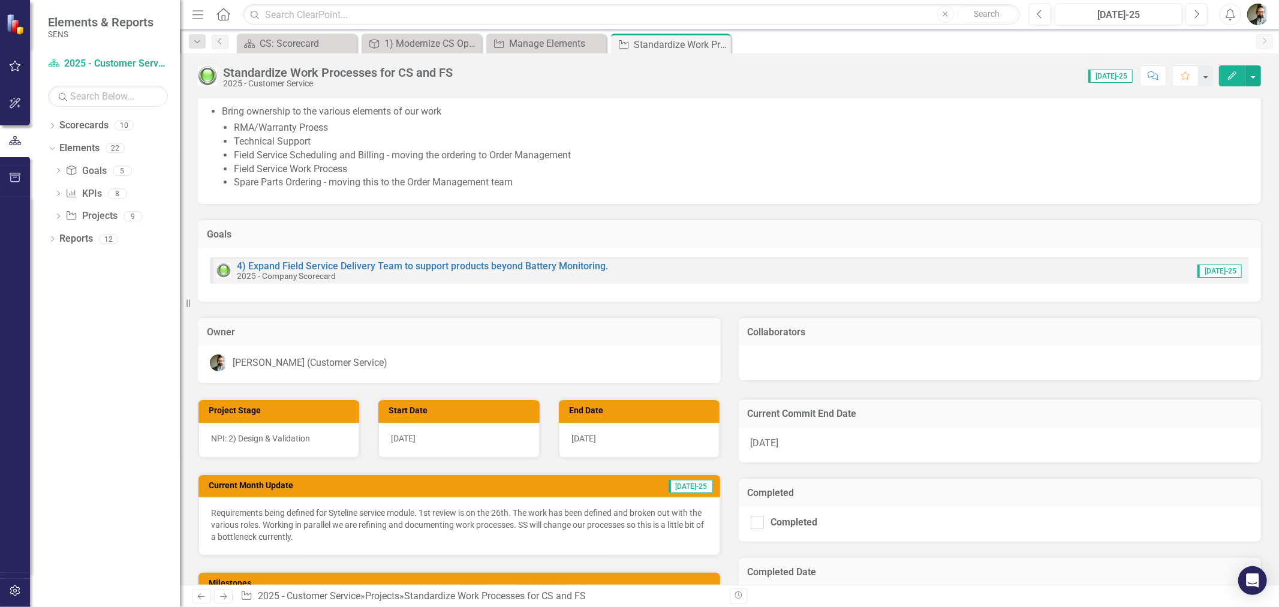
scroll to position [112, 0]
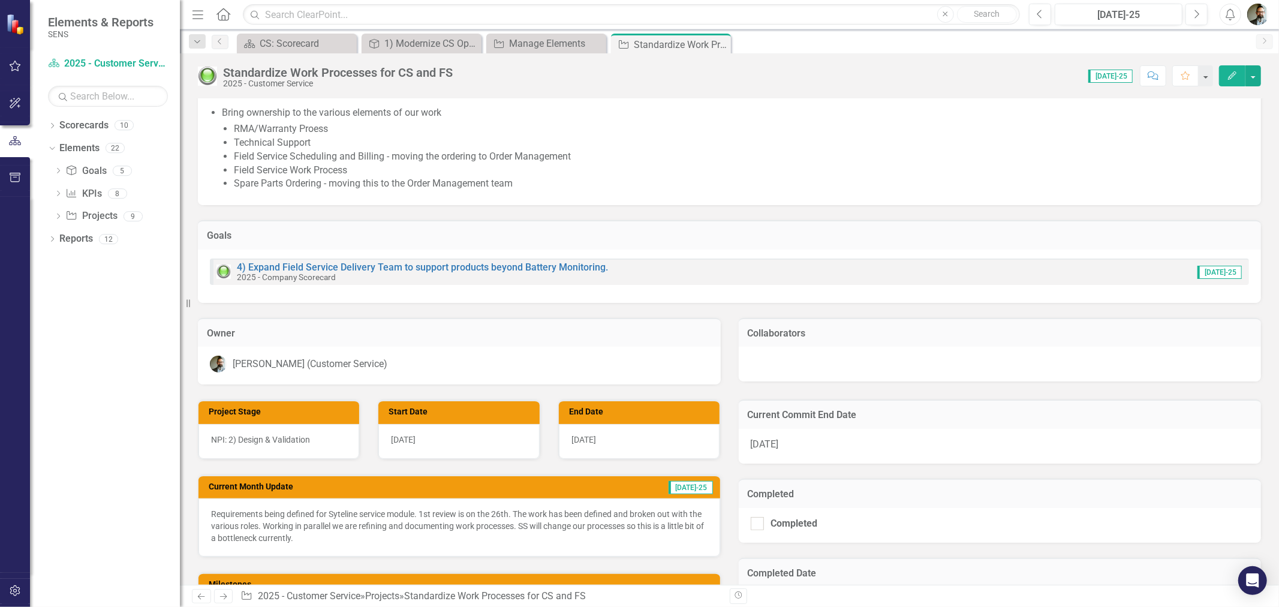
click at [1227, 74] on icon "Edit" at bounding box center [1232, 75] width 11 height 8
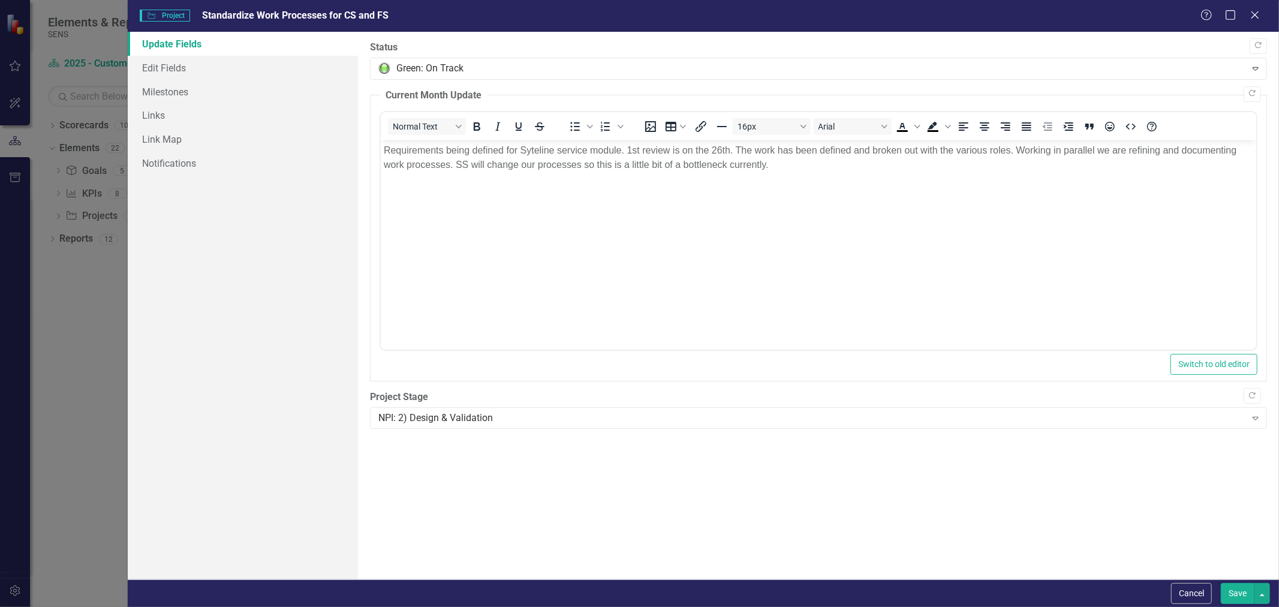
scroll to position [0, 0]
click at [176, 74] on link "Edit Fields" at bounding box center [243, 68] width 230 height 24
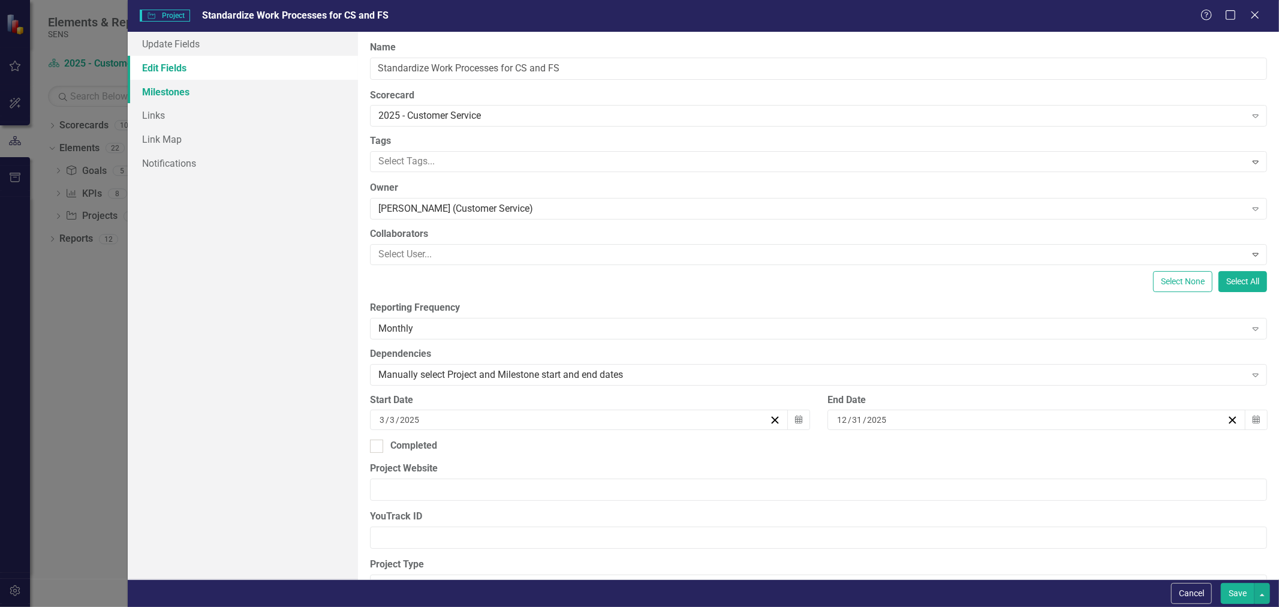
click at [175, 92] on link "Milestones" at bounding box center [243, 92] width 230 height 24
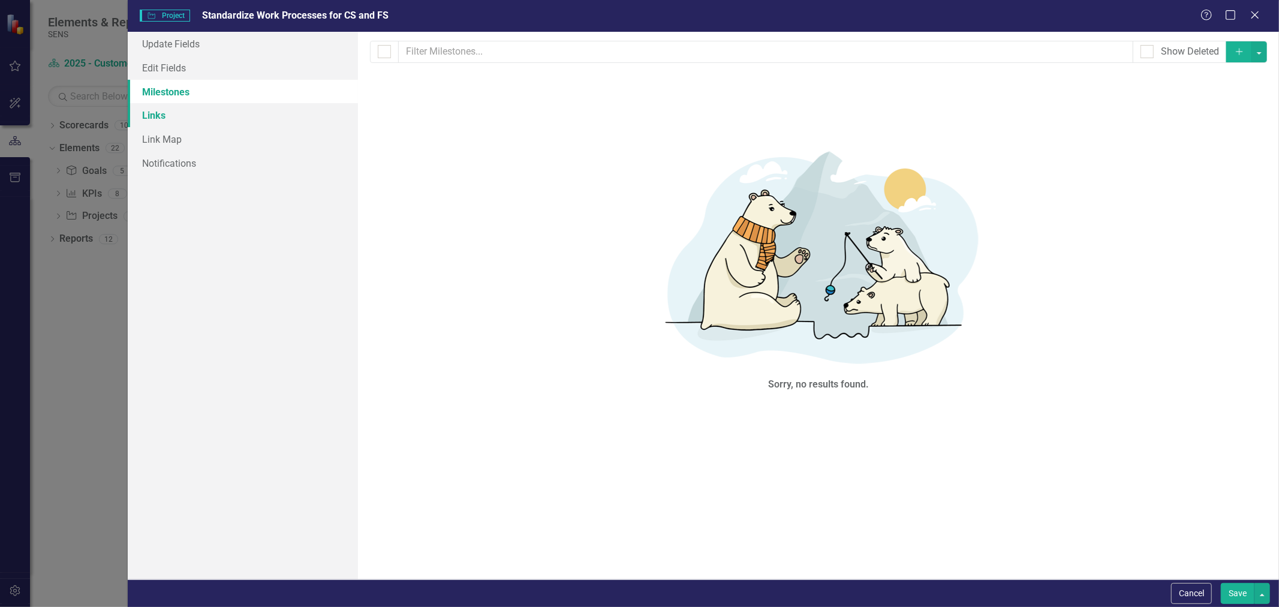
click at [165, 118] on link "Links" at bounding box center [243, 115] width 230 height 24
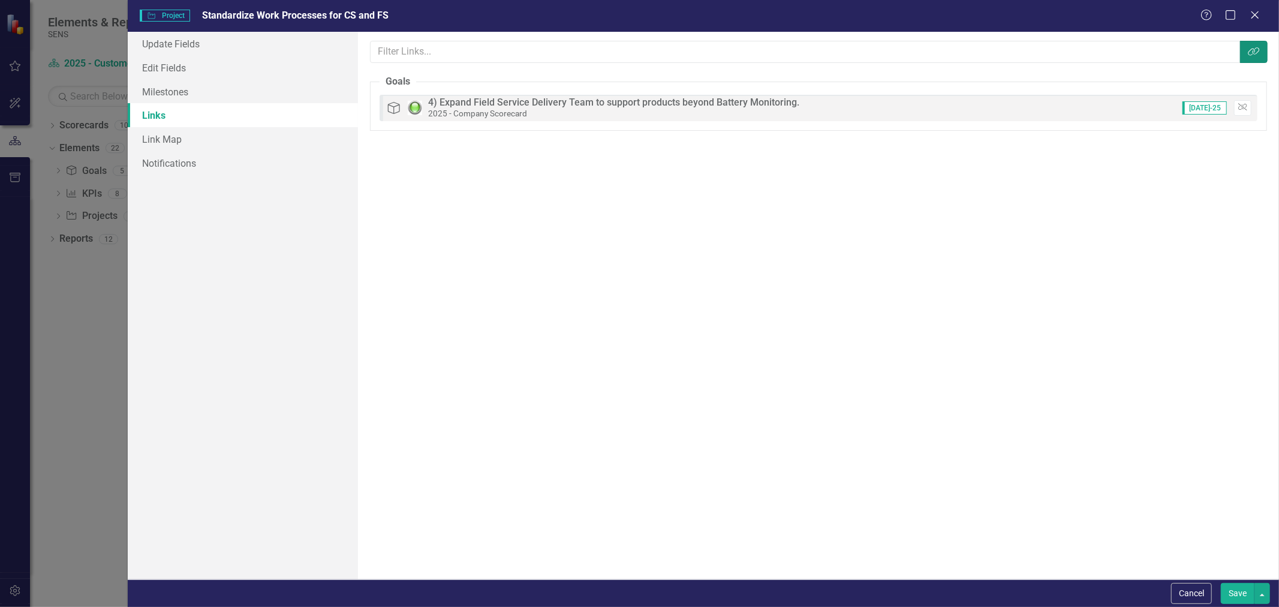
click at [1260, 48] on icon "Link Tag" at bounding box center [1254, 52] width 12 height 10
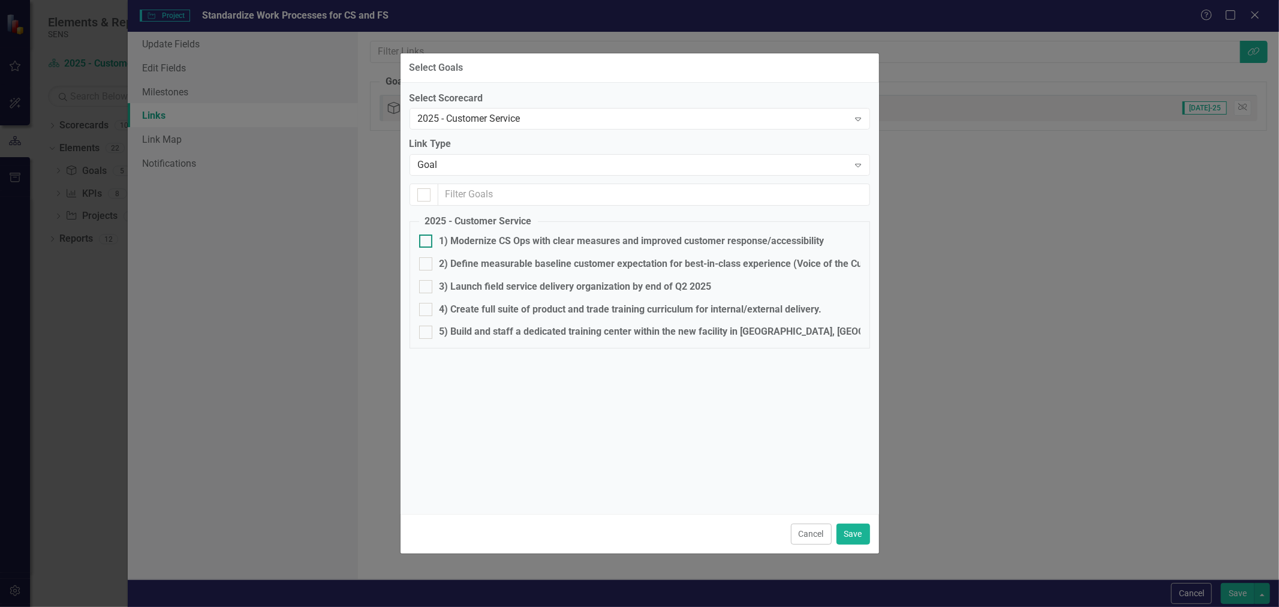
click at [432, 238] on div at bounding box center [425, 240] width 13 height 13
click at [427, 238] on input "1) Modernize CS Ops with clear measures and improved customer response/accessib…" at bounding box center [423, 238] width 8 height 8
checkbox input "true"
click at [429, 305] on div at bounding box center [425, 309] width 13 height 13
click at [427, 305] on input "4) Create full suite of product and trade training curriculum for internal/exte…" at bounding box center [423, 307] width 8 height 8
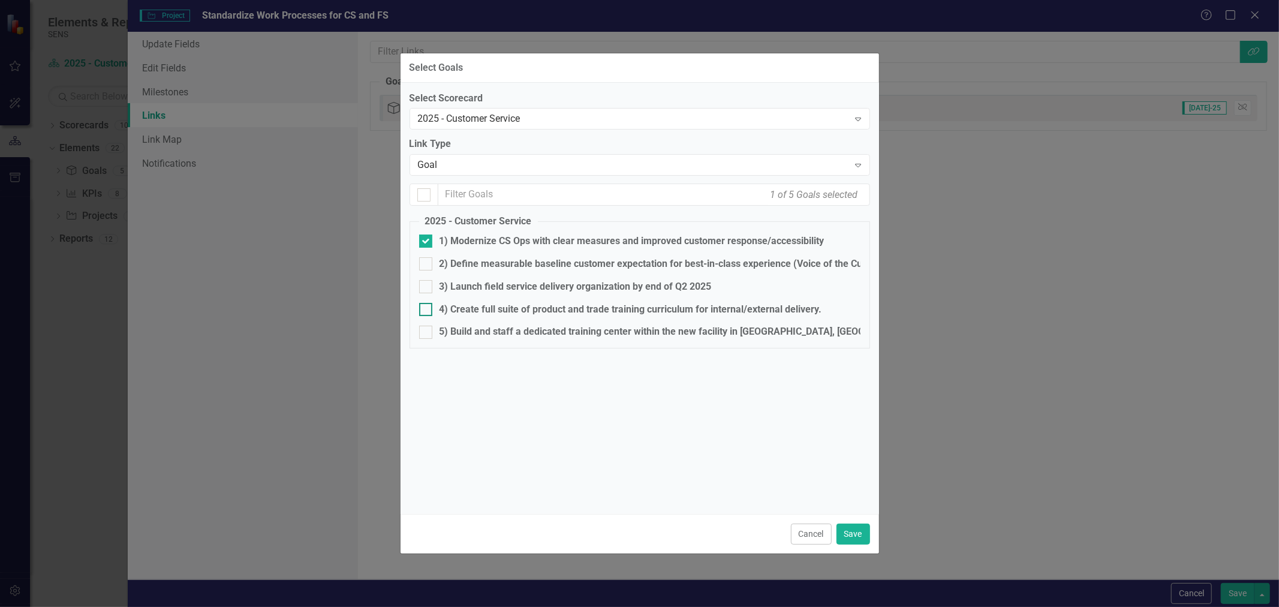
checkbox input "true"
click at [862, 532] on button "Save" at bounding box center [854, 534] width 34 height 21
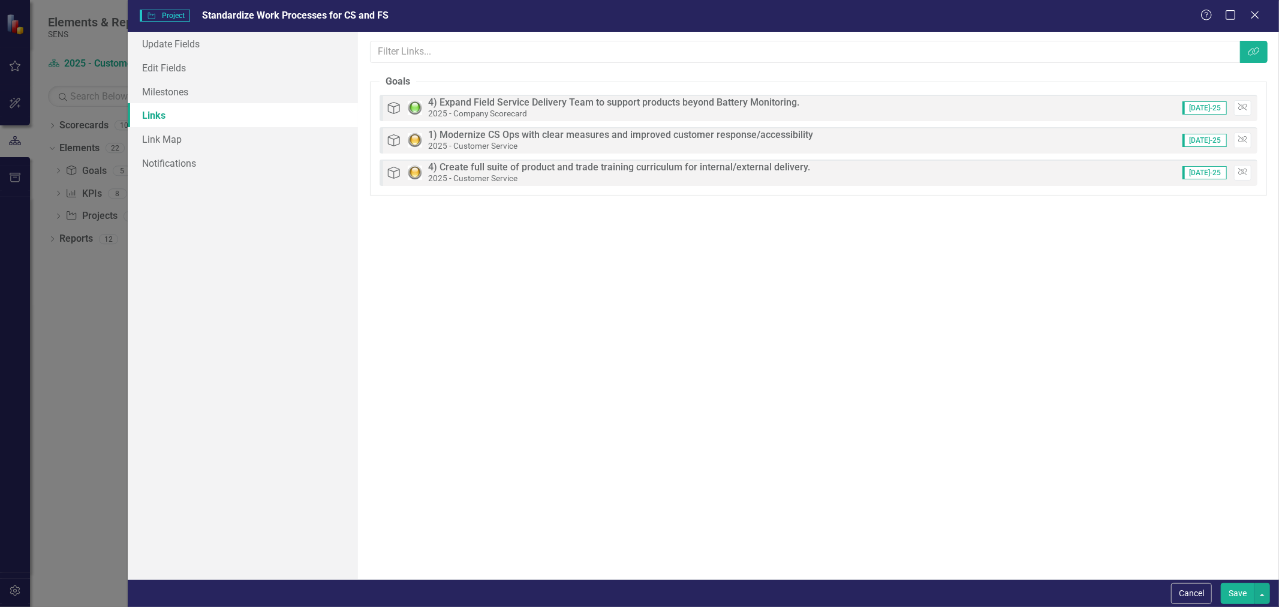
click at [1237, 588] on button "Save" at bounding box center [1238, 593] width 34 height 21
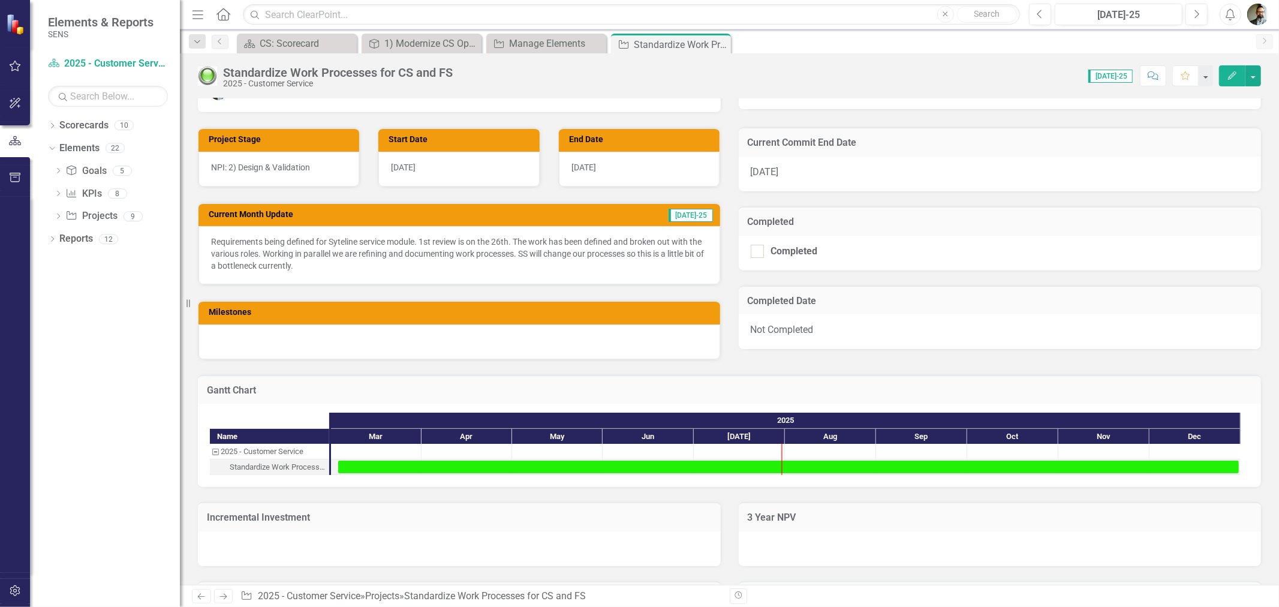
scroll to position [426, 0]
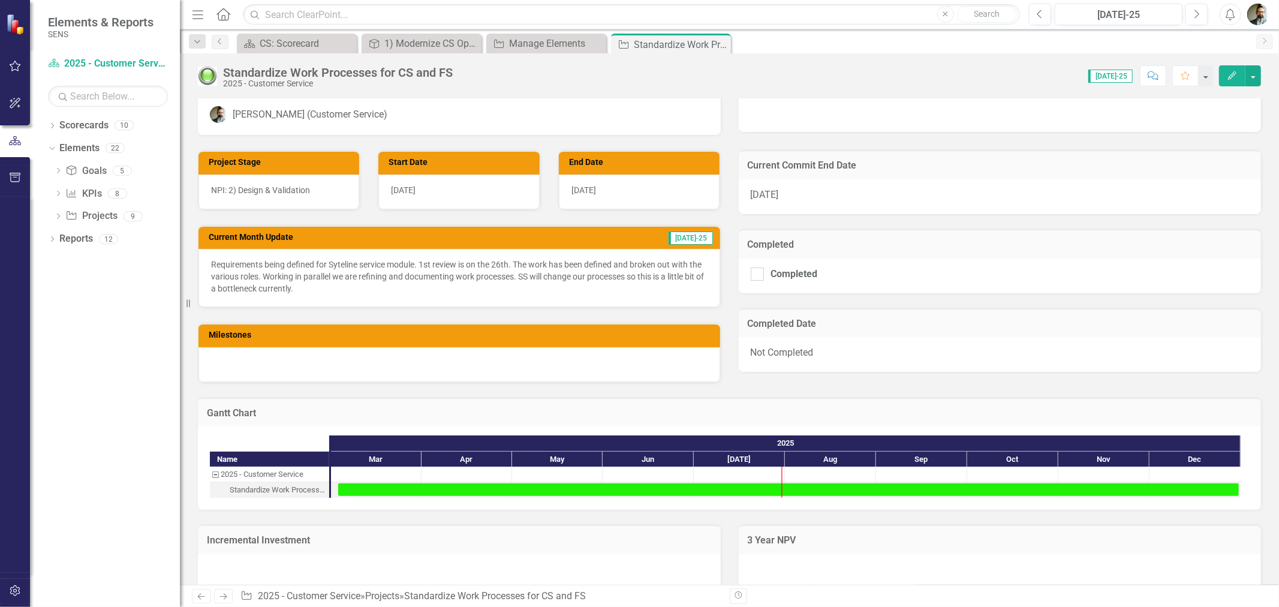
click at [431, 265] on p "Requirements being defined for Syteline service module. 1st review is on the 26…" at bounding box center [459, 276] width 497 height 36
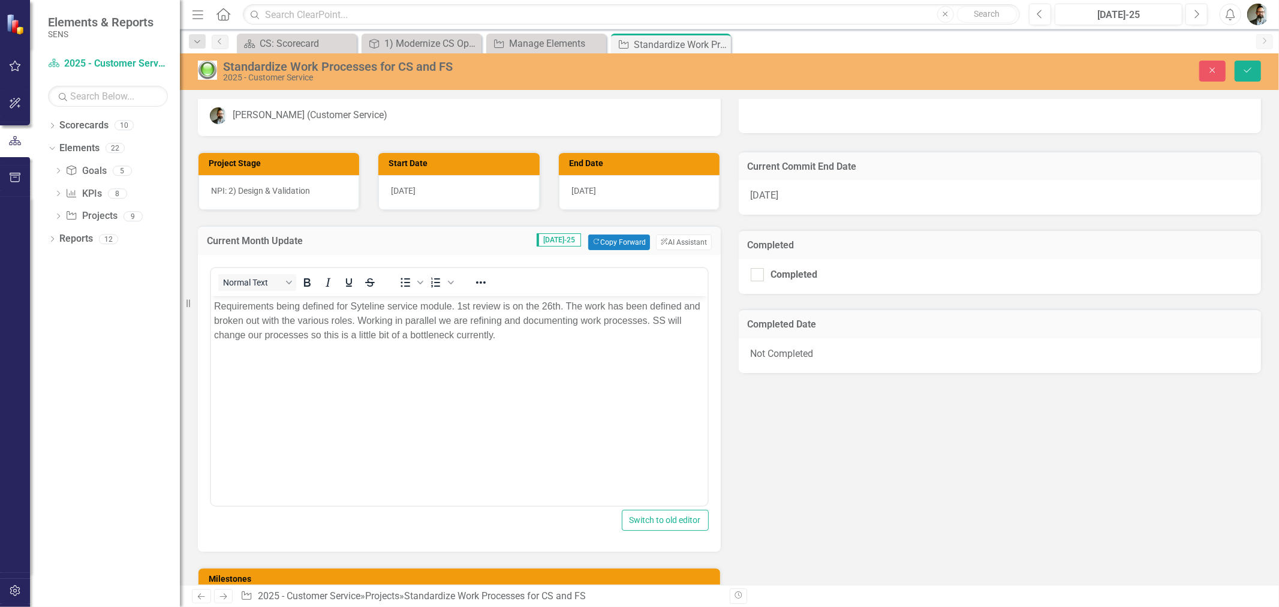
scroll to position [0, 0]
click at [1211, 68] on icon "button" at bounding box center [1212, 70] width 5 height 5
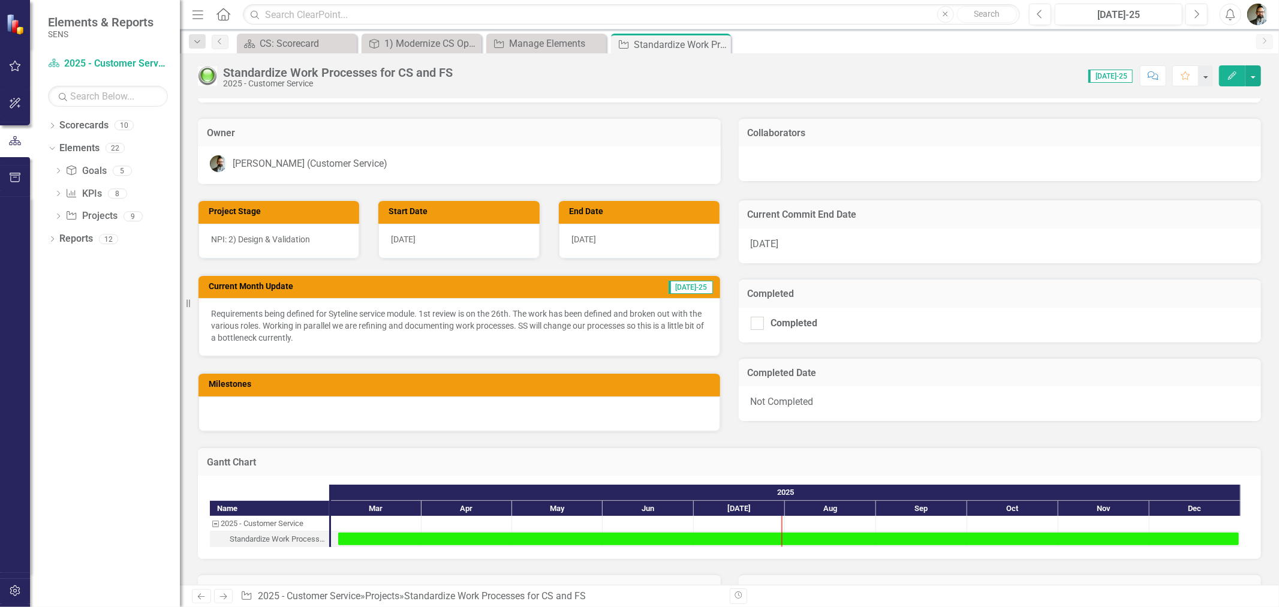
scroll to position [376, 0]
click at [644, 311] on p "Requirements being defined for Syteline service module. 1st review is on the 26…" at bounding box center [459, 326] width 497 height 36
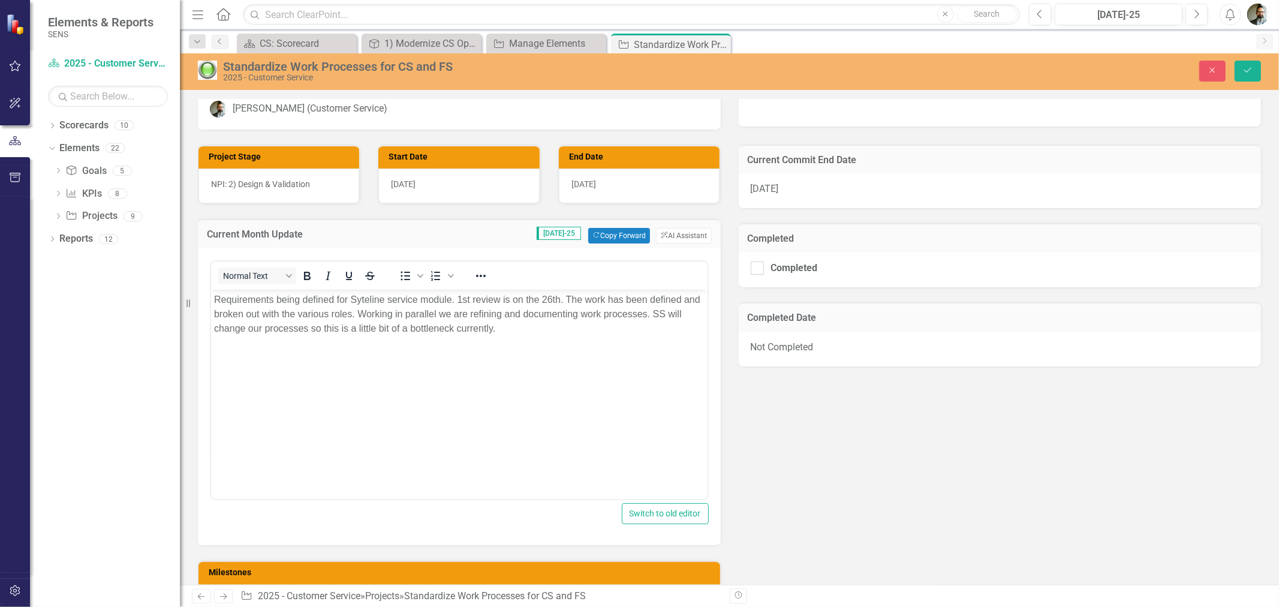
scroll to position [433, 0]
click at [1252, 72] on icon "Save" at bounding box center [1248, 70] width 11 height 8
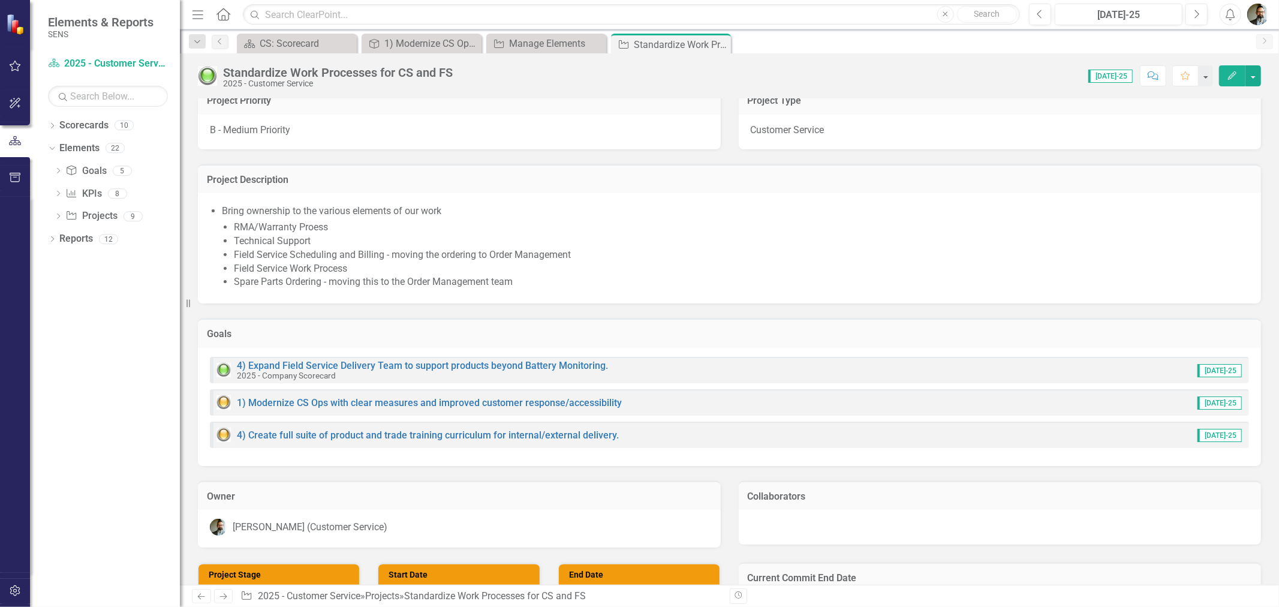
scroll to position [0, 0]
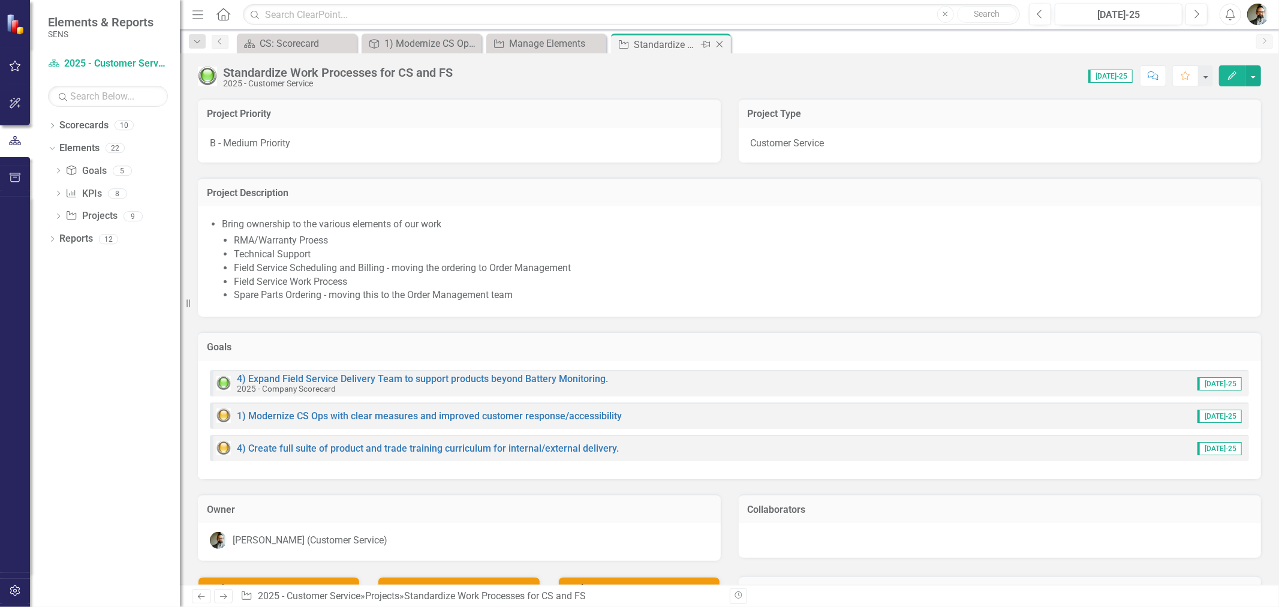
click at [721, 42] on icon "Close" at bounding box center [720, 45] width 12 height 10
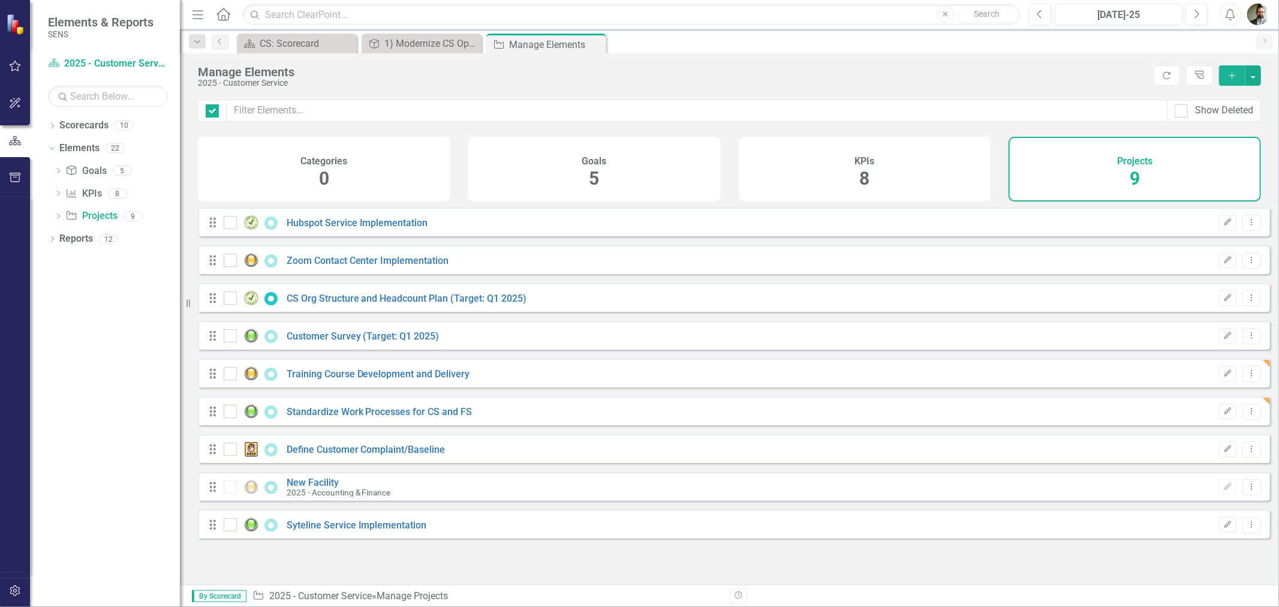
checkbox input "false"
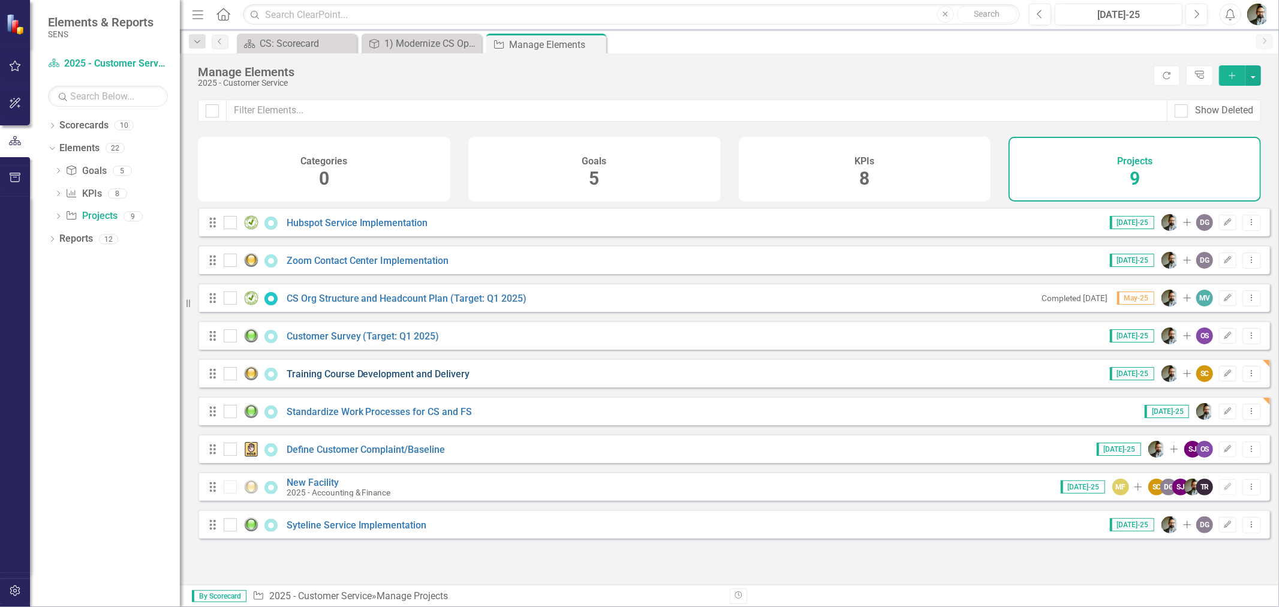
click at [411, 376] on link "Training Course Development and Delivery" at bounding box center [379, 373] width 184 height 11
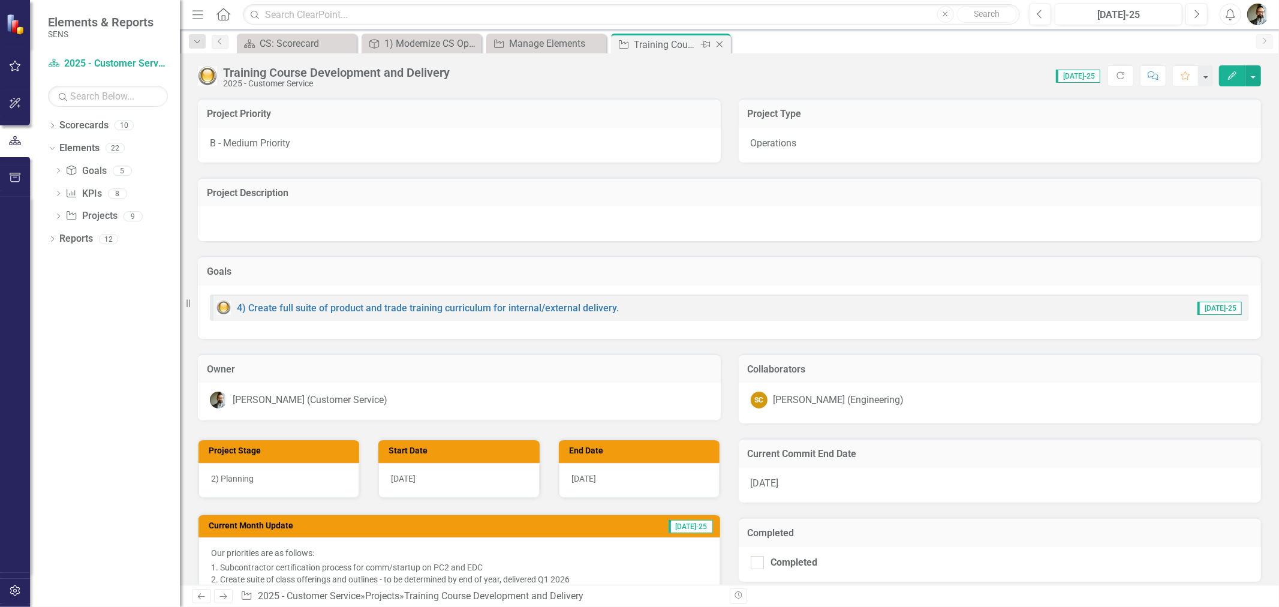
click at [720, 44] on icon "Close" at bounding box center [720, 45] width 12 height 10
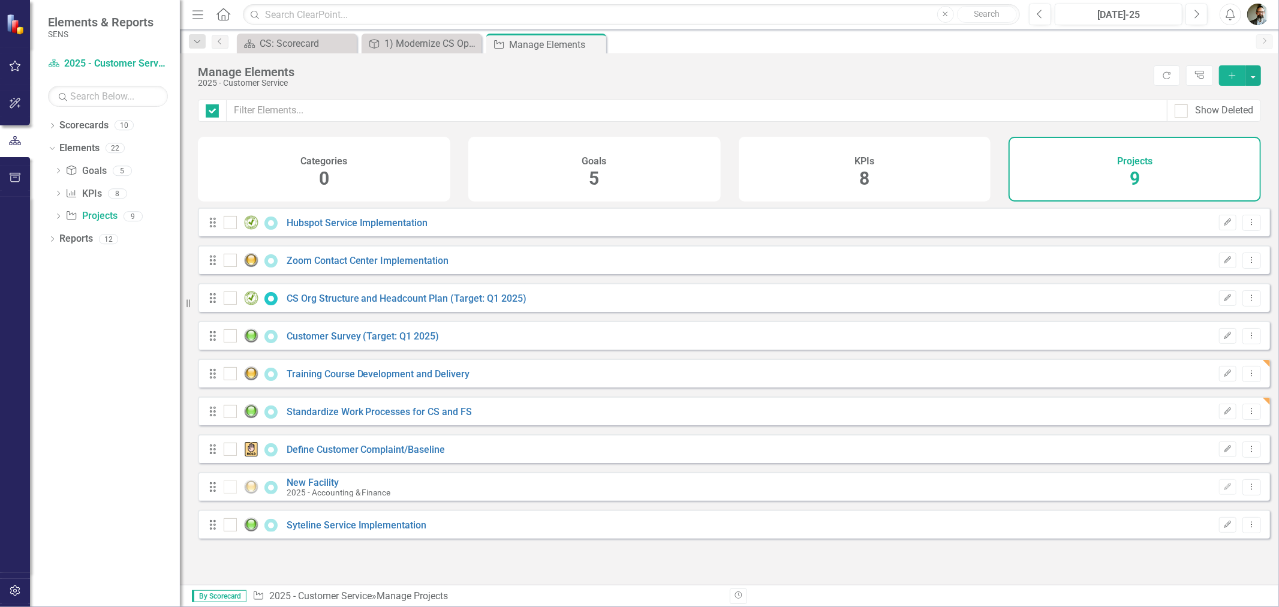
checkbox input "false"
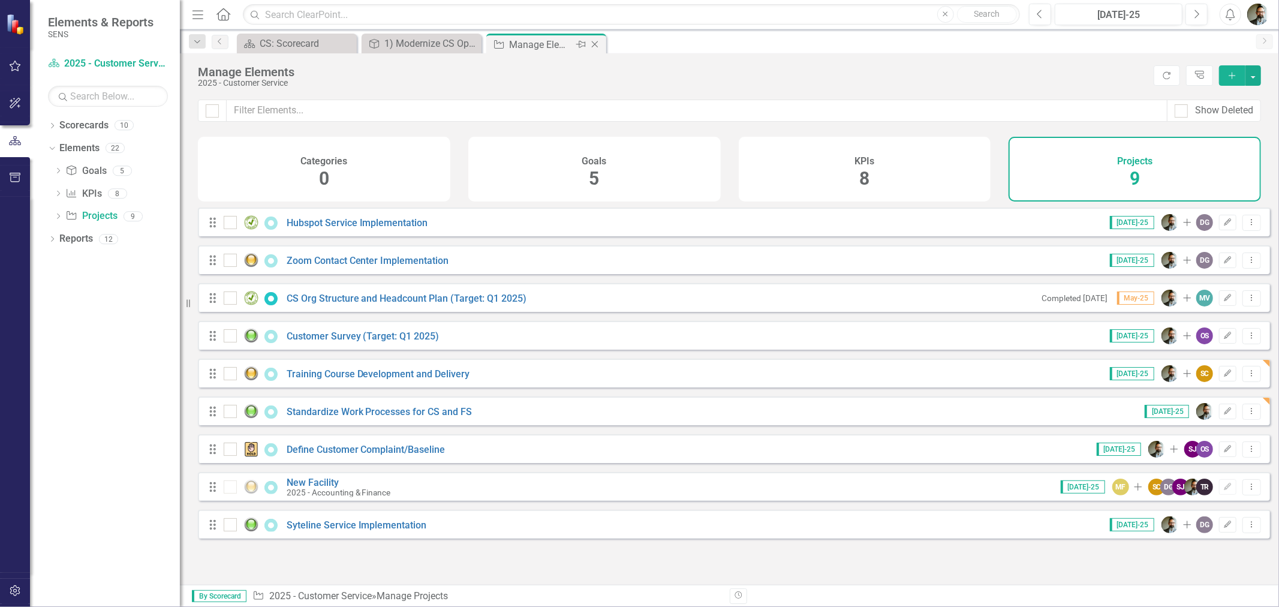
click at [598, 40] on icon "Close" at bounding box center [595, 45] width 12 height 10
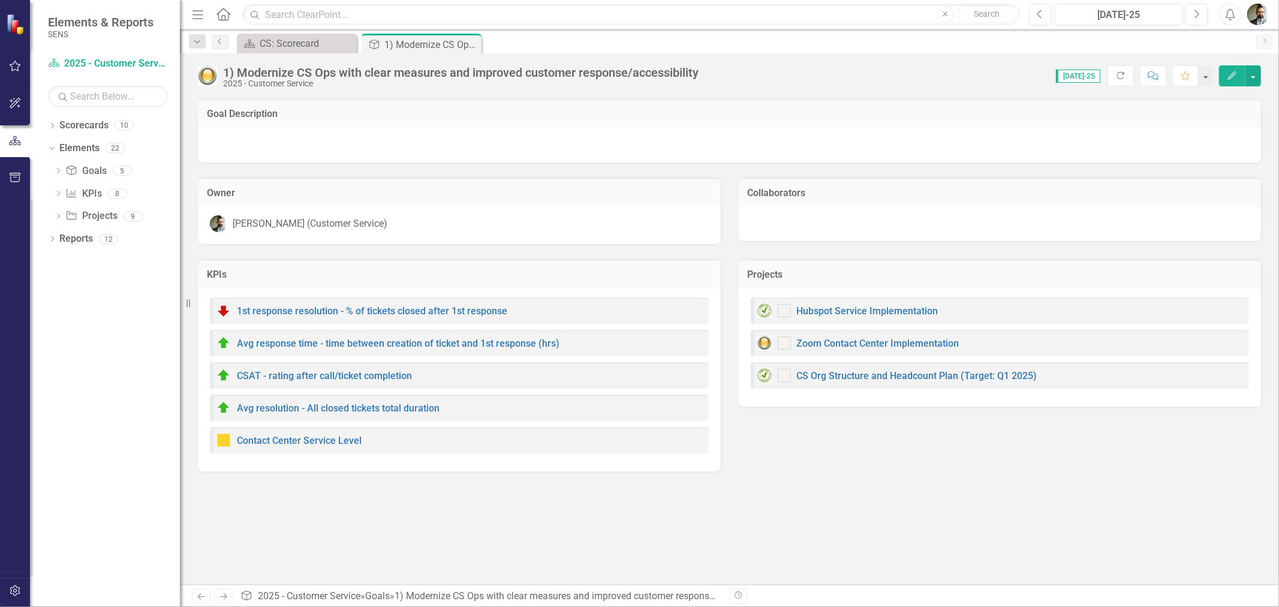
checkbox input "true"
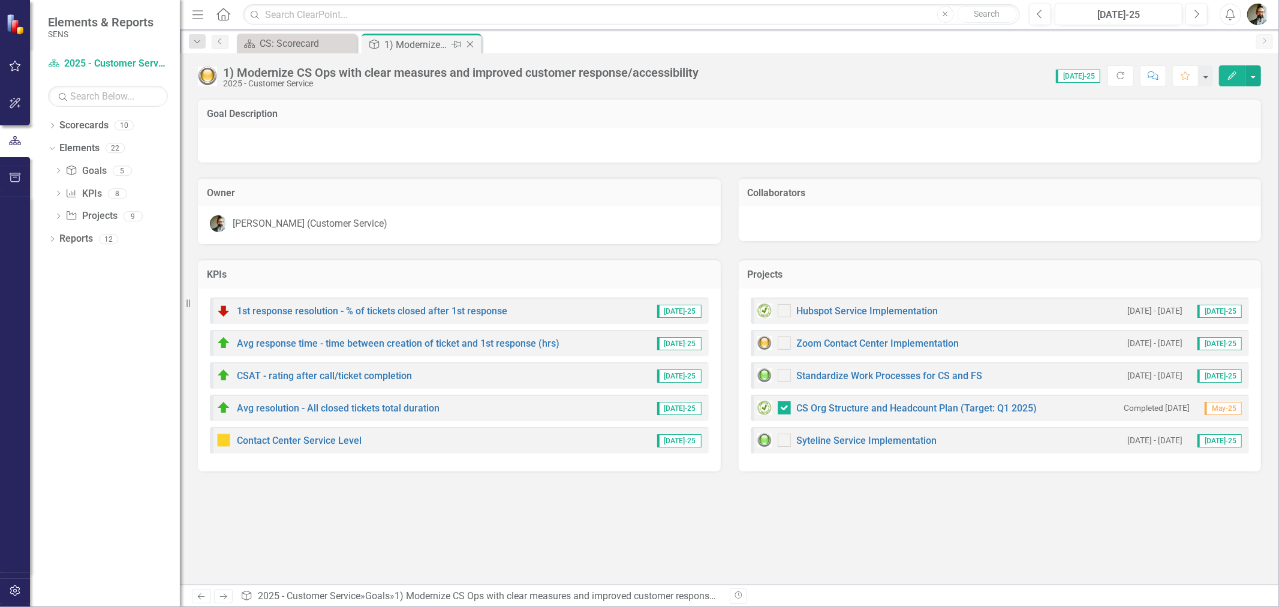
click at [472, 43] on icon "Close" at bounding box center [470, 45] width 12 height 10
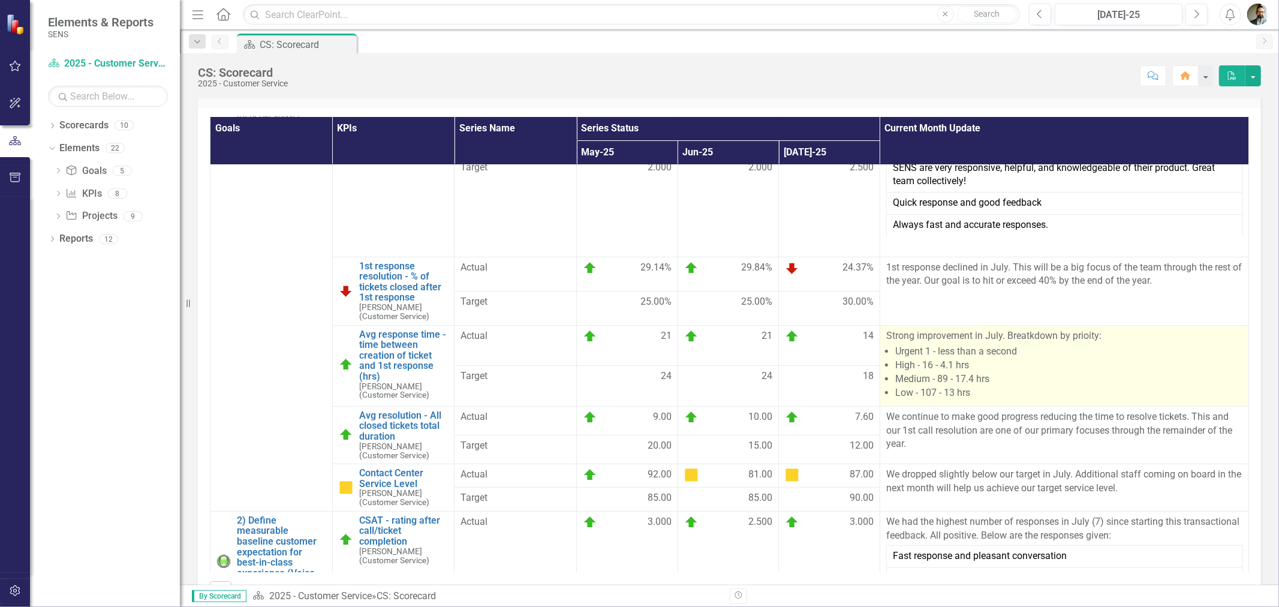
scroll to position [89, 0]
